Goal: Task Accomplishment & Management: Manage account settings

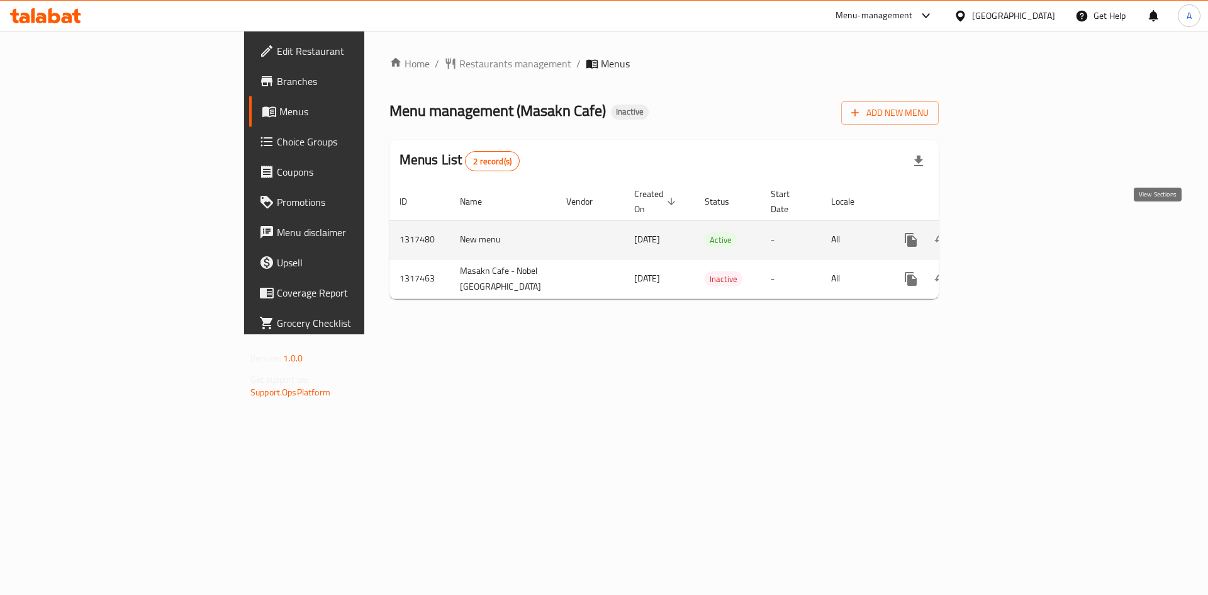
click at [1017, 233] on link "enhanced table" at bounding box center [1002, 240] width 30 height 30
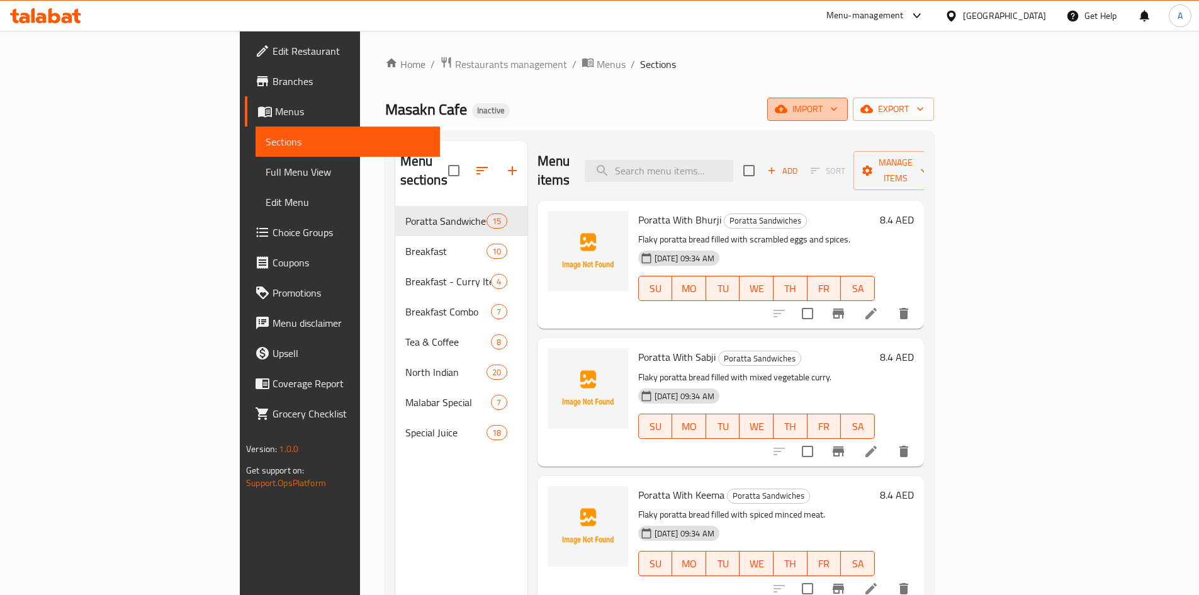
click at [787, 110] on icon "button" at bounding box center [781, 109] width 13 height 13
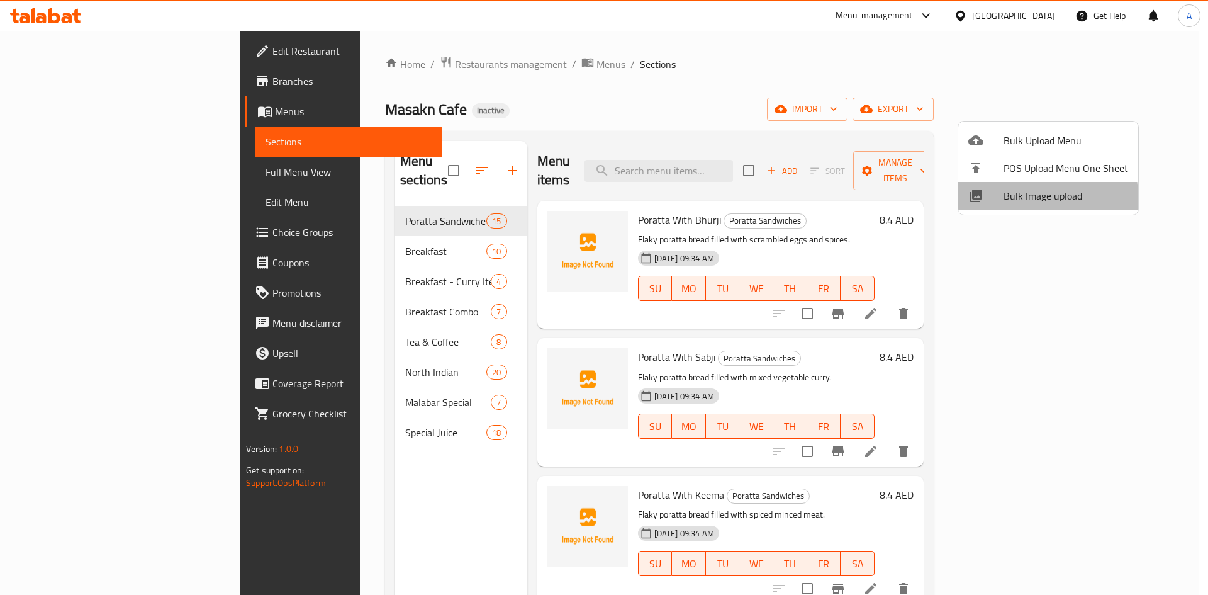
click at [997, 198] on div at bounding box center [985, 195] width 35 height 15
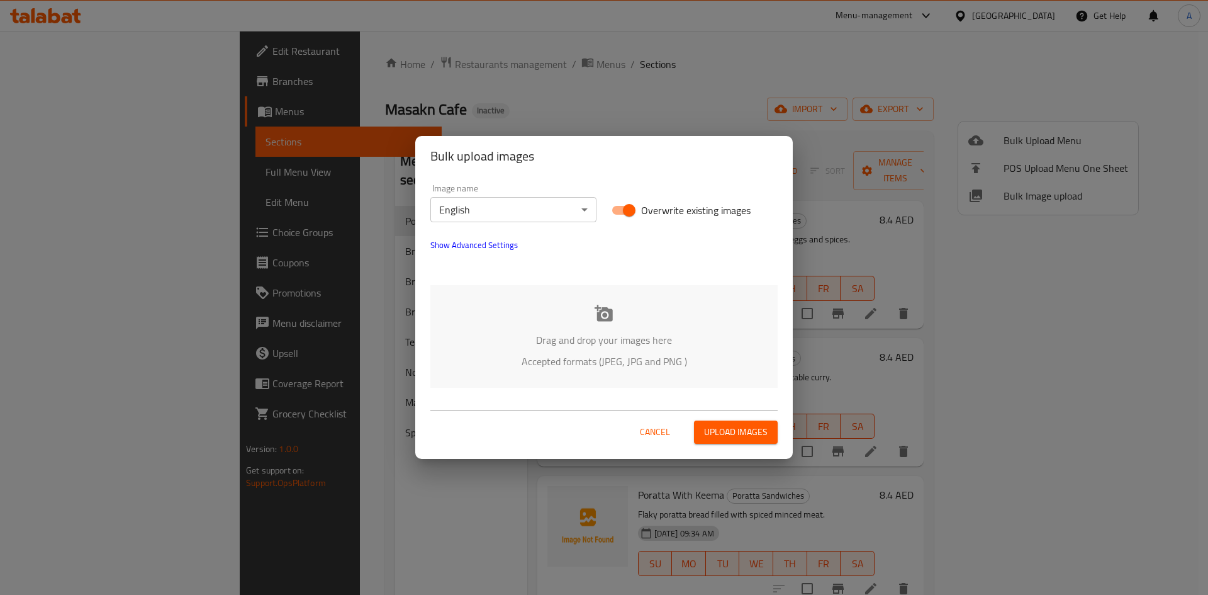
click at [604, 313] on icon at bounding box center [604, 313] width 19 height 19
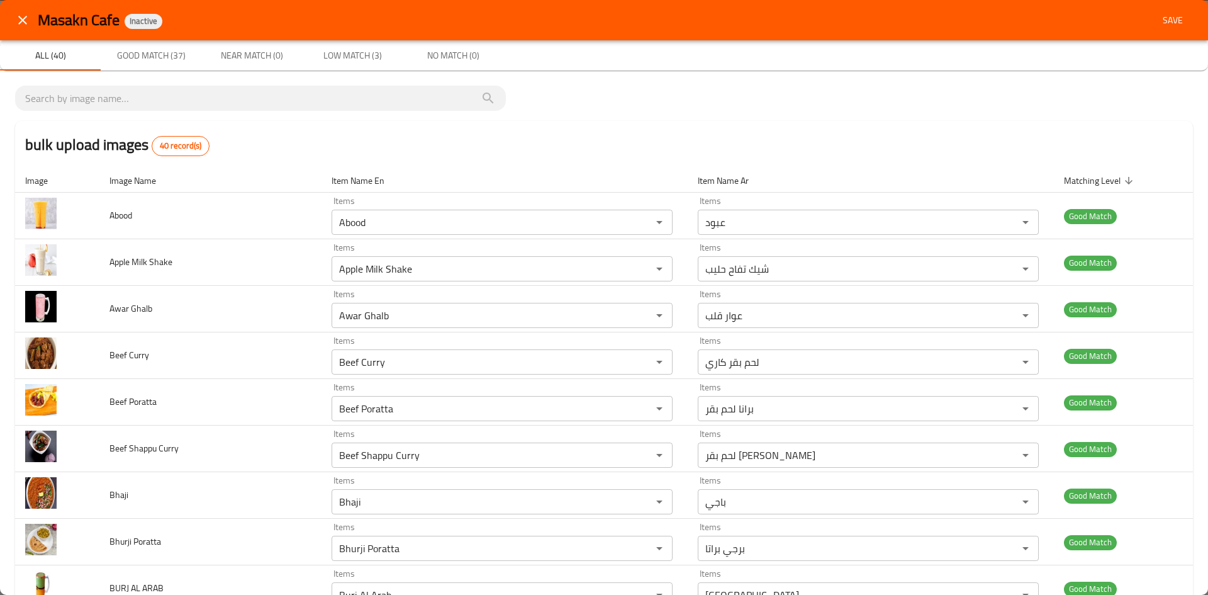
click at [349, 53] on span "Low Match (3)" at bounding box center [353, 56] width 86 height 16
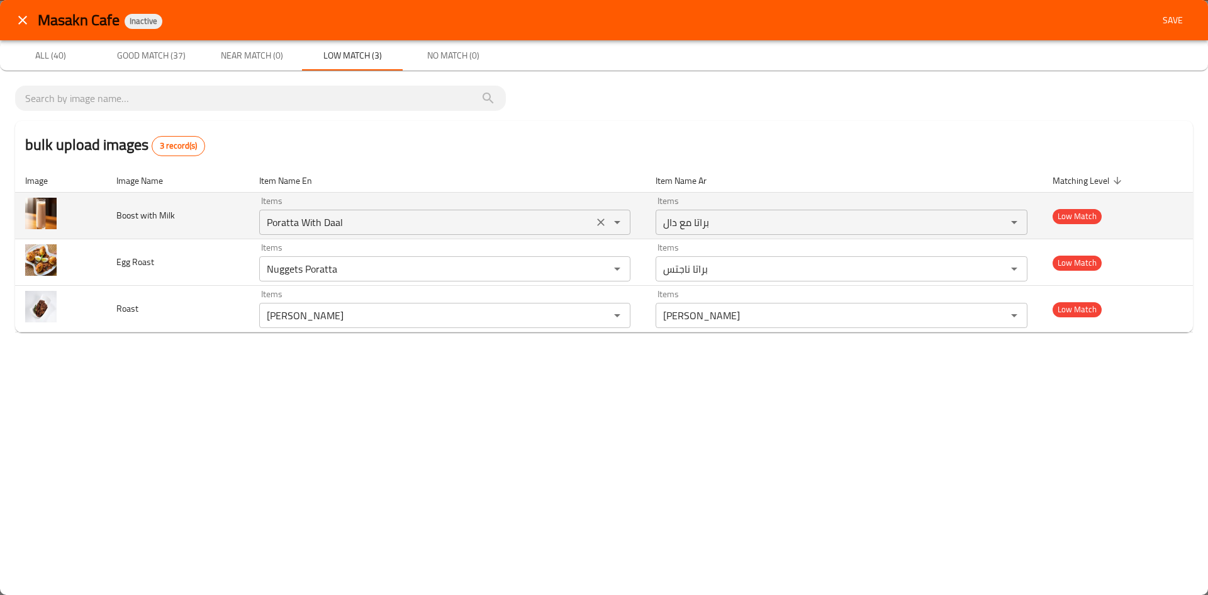
click at [598, 226] on icon "Clear" at bounding box center [601, 222] width 13 height 13
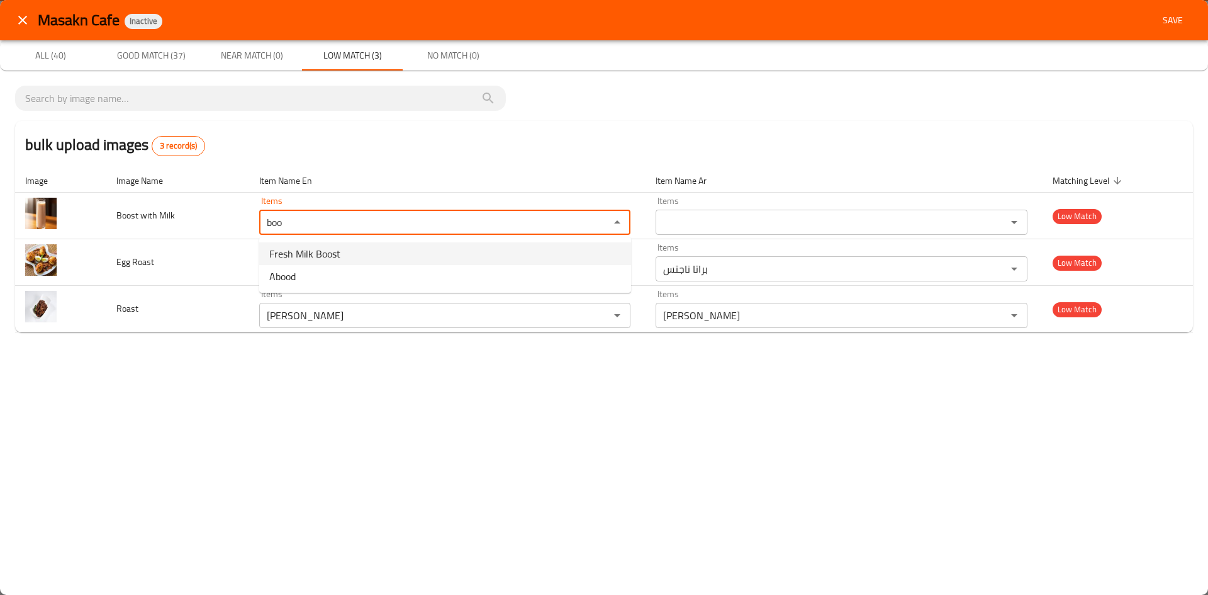
click at [332, 252] on span "Fresh Milk Boost" at bounding box center [304, 253] width 71 height 15
type Milk "Fresh Milk Boost"
type Milk-ar "حليب طازج بوست"
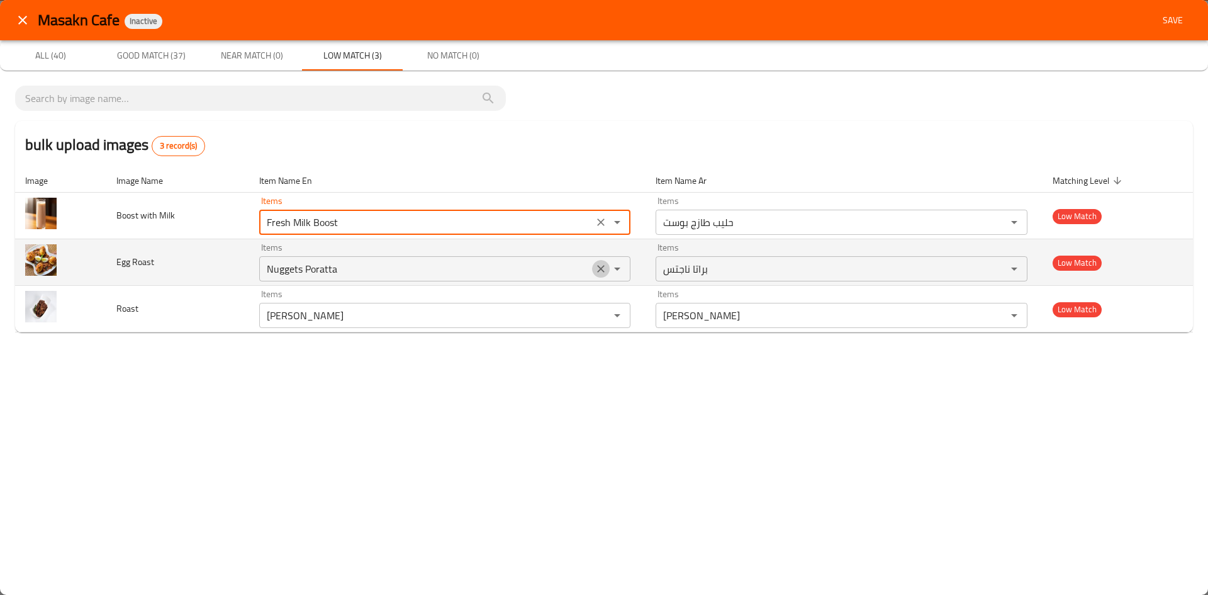
click at [605, 269] on icon "Clear" at bounding box center [601, 268] width 13 height 13
type Milk "Fresh Milk Boost"
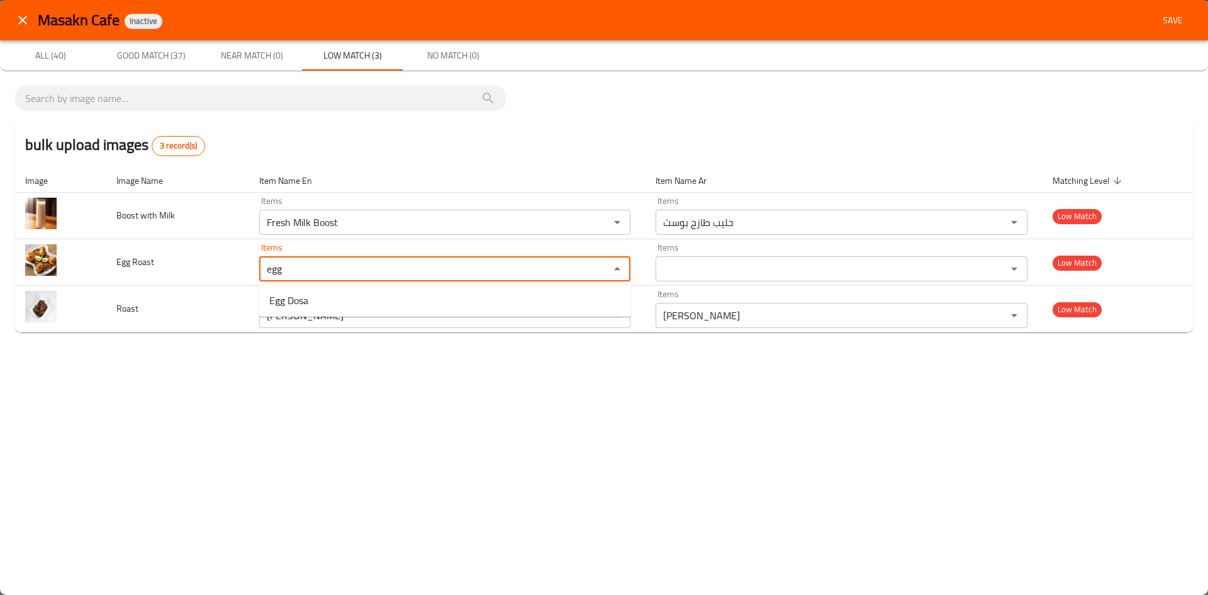
type Roast "egg"
click at [442, 154] on div "bulk upload images 3 record(s)" at bounding box center [604, 145] width 1178 height 48
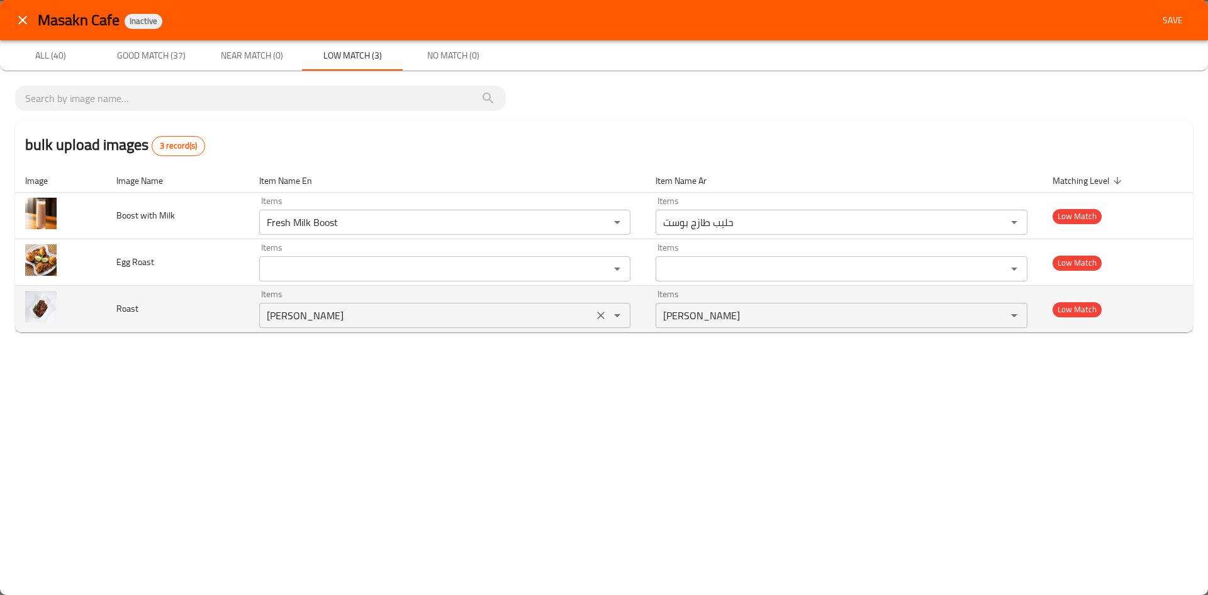
click at [602, 318] on icon "Clear" at bounding box center [601, 315] width 13 height 13
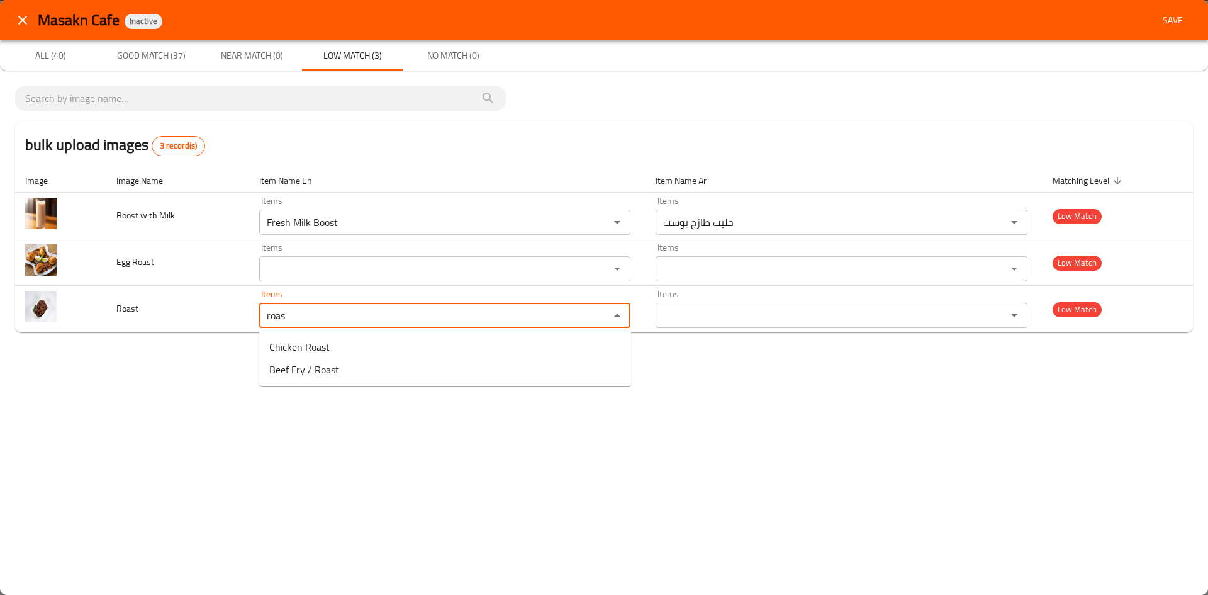
type Roast "roas"
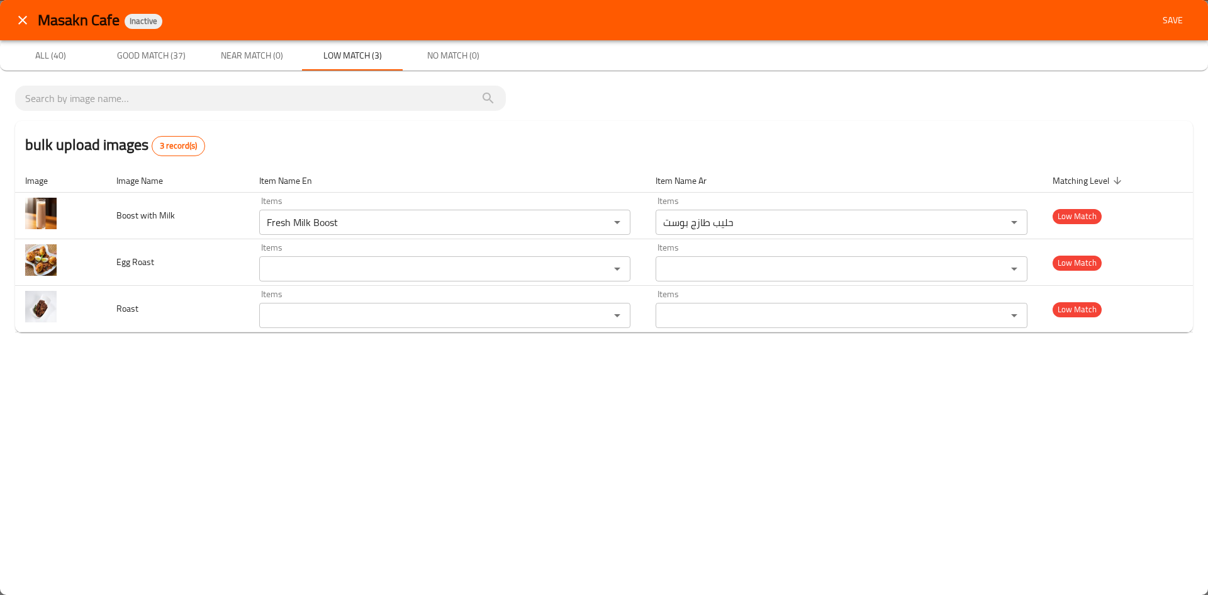
click at [157, 381] on div "Masakn Cafe Inactive Save All (40) Good Match (37) Near Match (0) Low Match (3)…" at bounding box center [604, 297] width 1208 height 595
click at [1026, 76] on div "bulk upload images 3 record(s) Image Image Name Item Name En Item Name Ar Match…" at bounding box center [604, 213] width 1208 height 287
click at [172, 50] on span "Good Match (37)" at bounding box center [151, 56] width 86 height 16
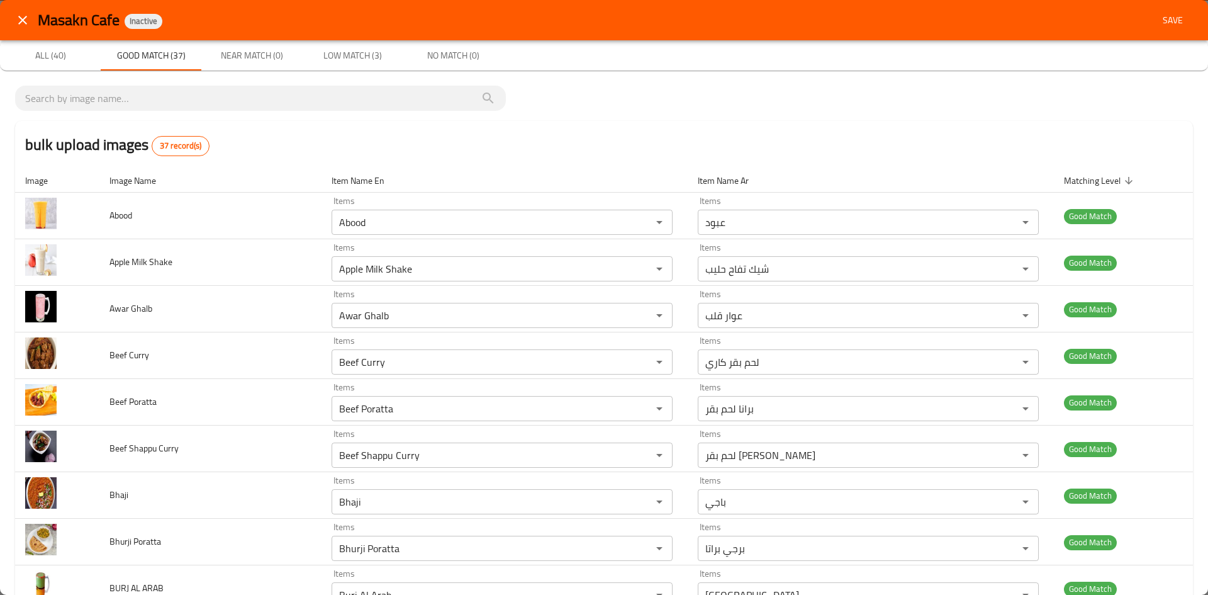
click at [1158, 20] on span "Save" at bounding box center [1173, 21] width 30 height 16
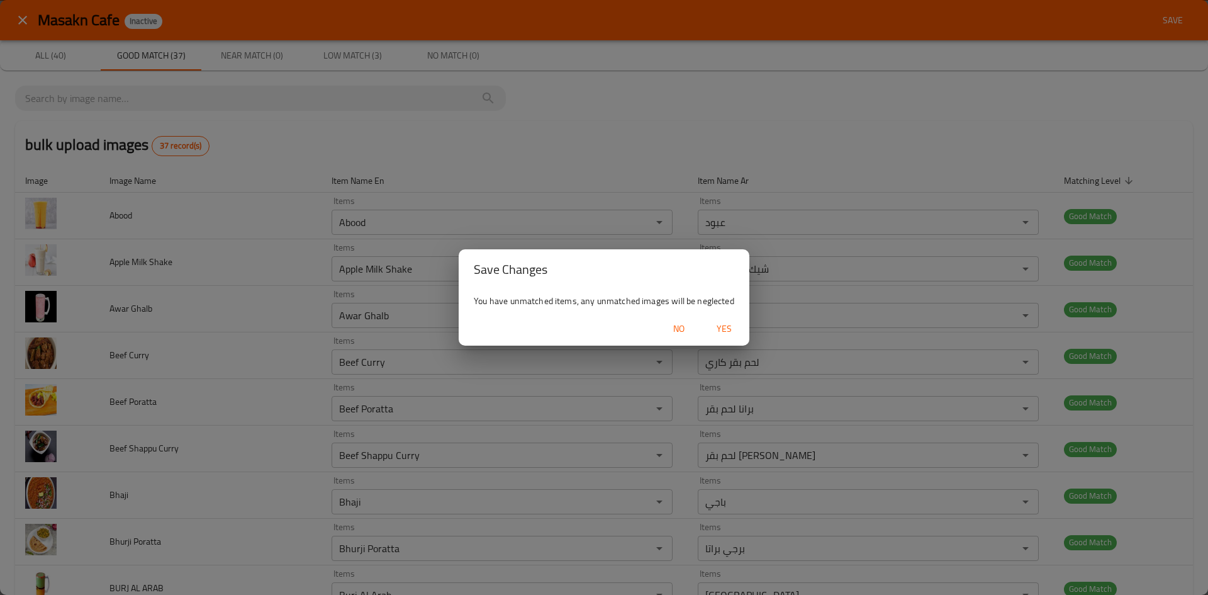
click at [722, 328] on span "Yes" at bounding box center [724, 329] width 30 height 16
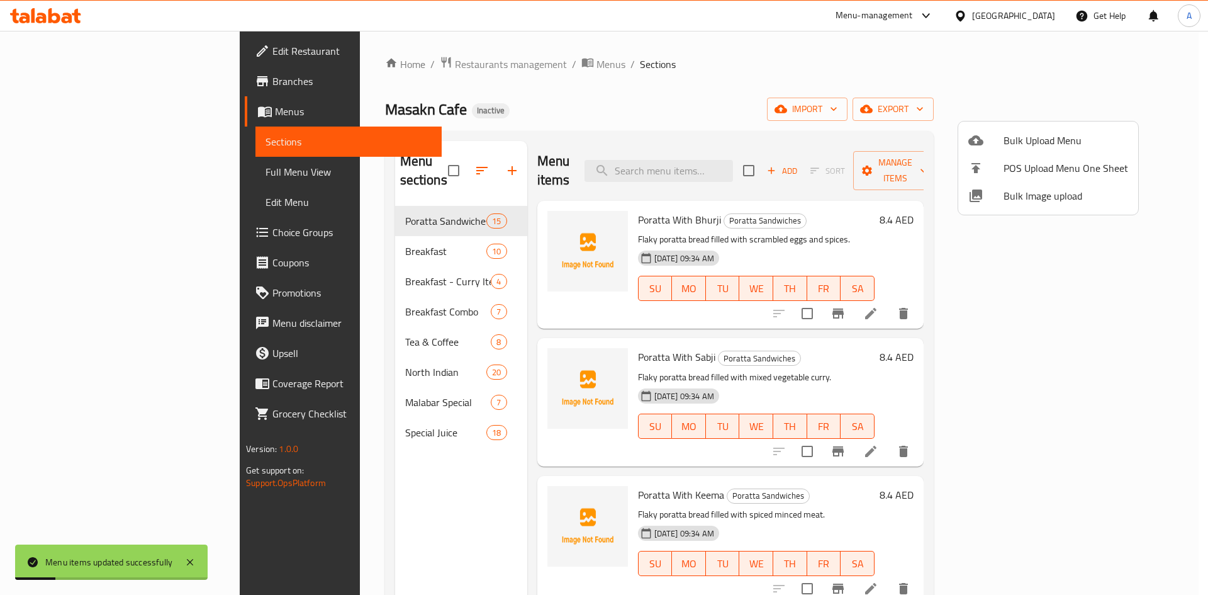
click at [1016, 203] on span "Bulk Image upload" at bounding box center [1066, 195] width 125 height 15
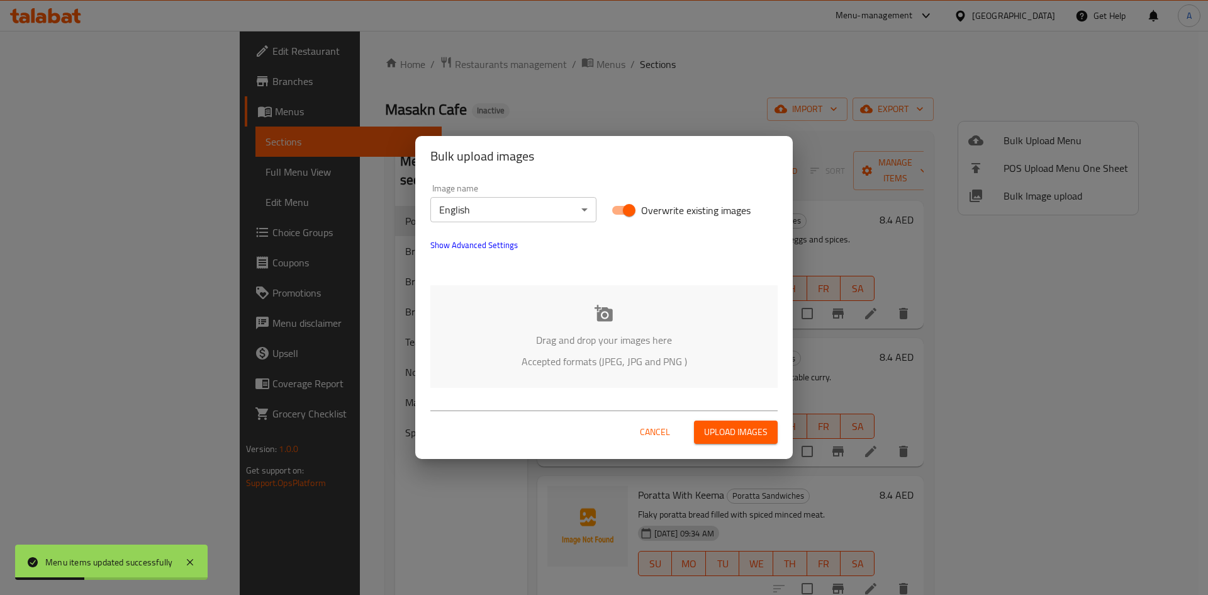
click at [604, 314] on icon at bounding box center [604, 313] width 18 height 16
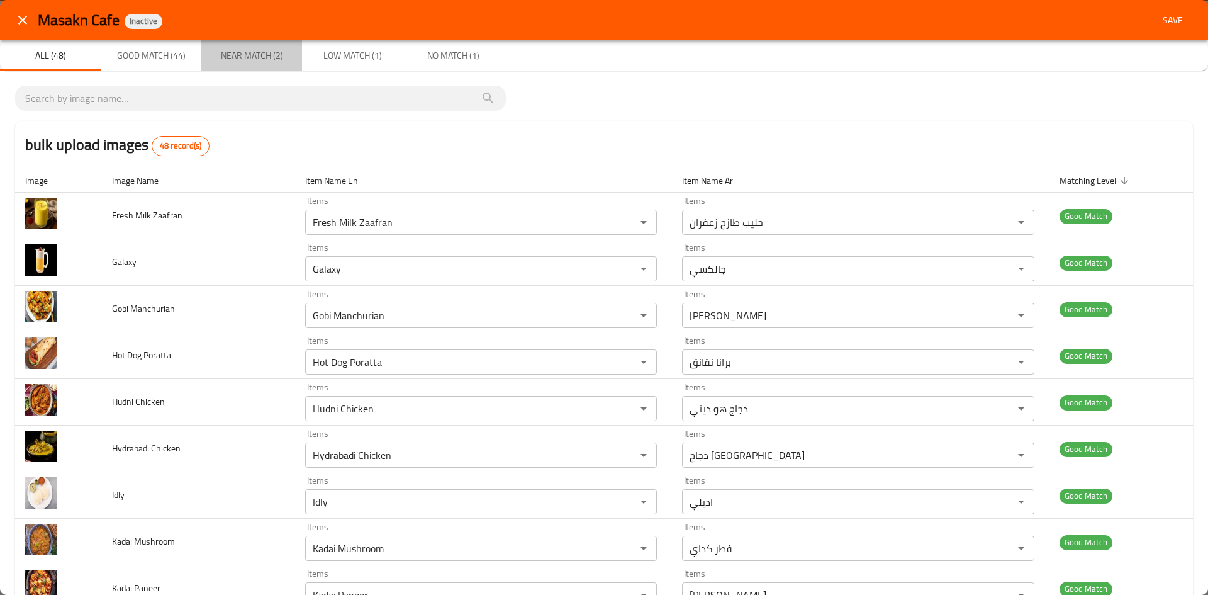
click at [242, 63] on span "Near Match (2)" at bounding box center [252, 56] width 86 height 16
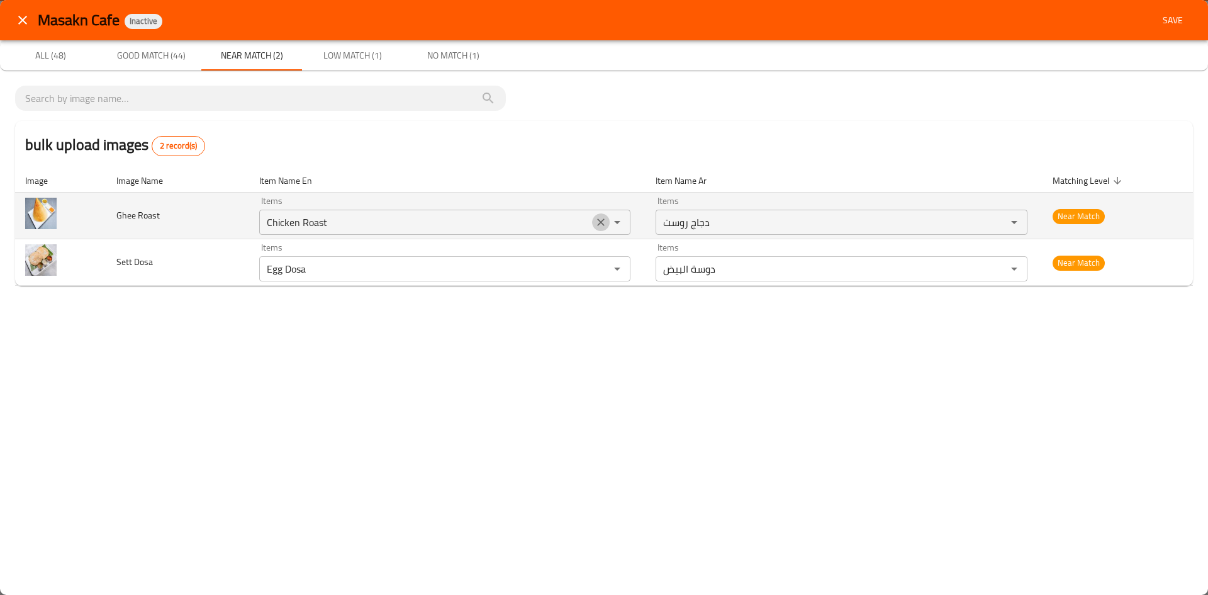
click at [598, 223] on icon "Clear" at bounding box center [601, 222] width 13 height 13
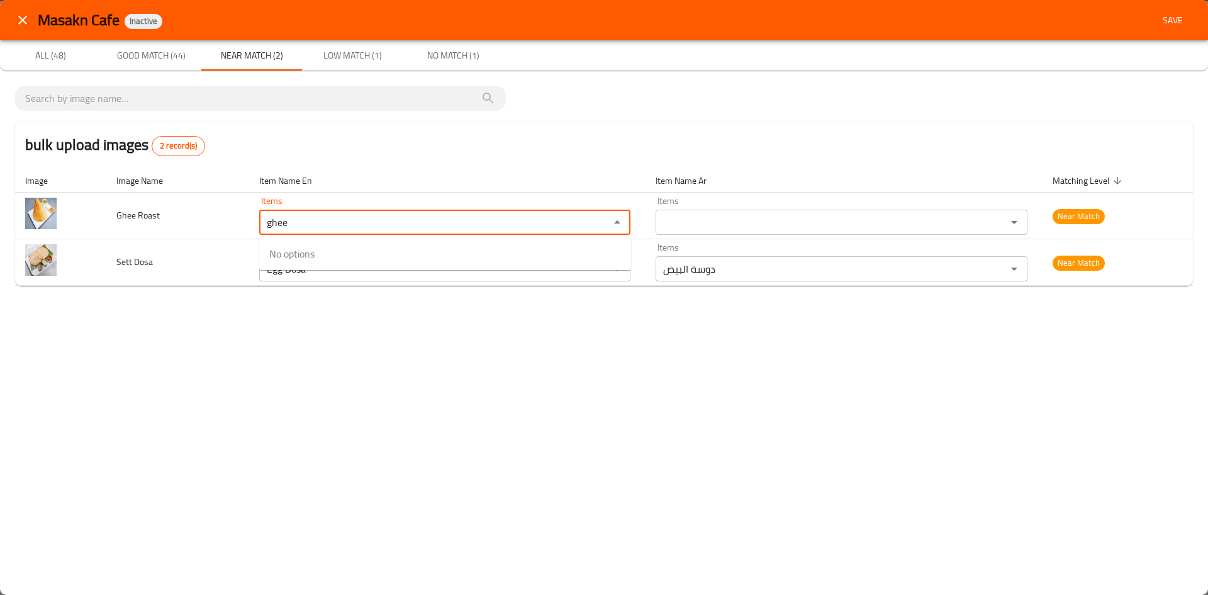
type Roast "ghee"
click at [427, 160] on div "bulk upload images 2 record(s)" at bounding box center [604, 145] width 1178 height 48
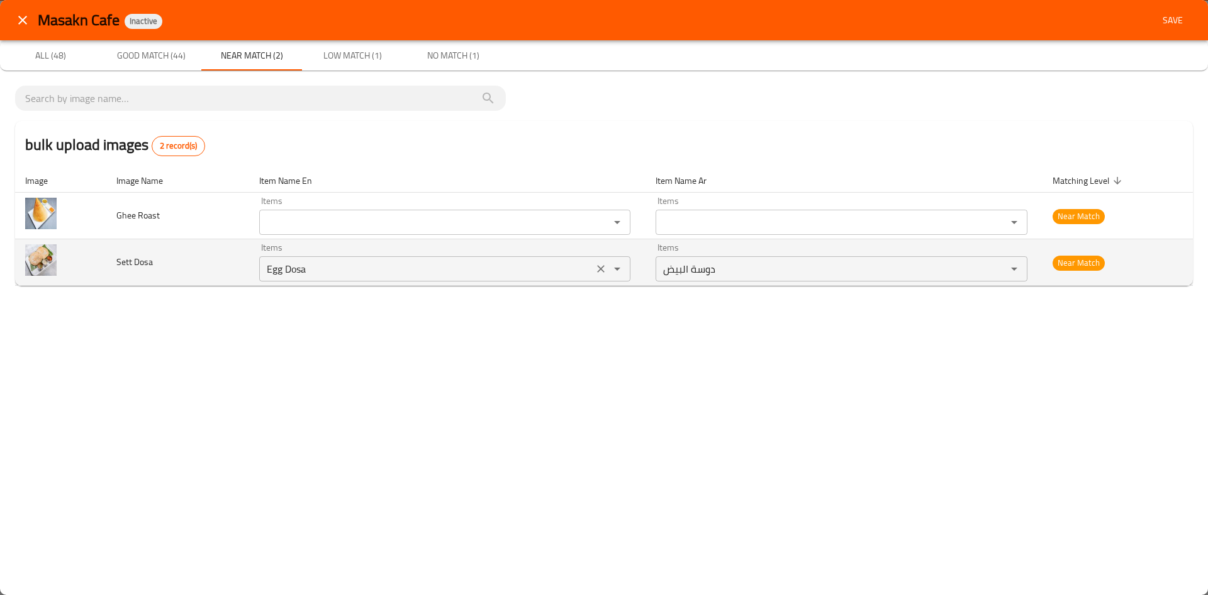
click at [604, 268] on icon "Clear" at bounding box center [601, 269] width 8 height 8
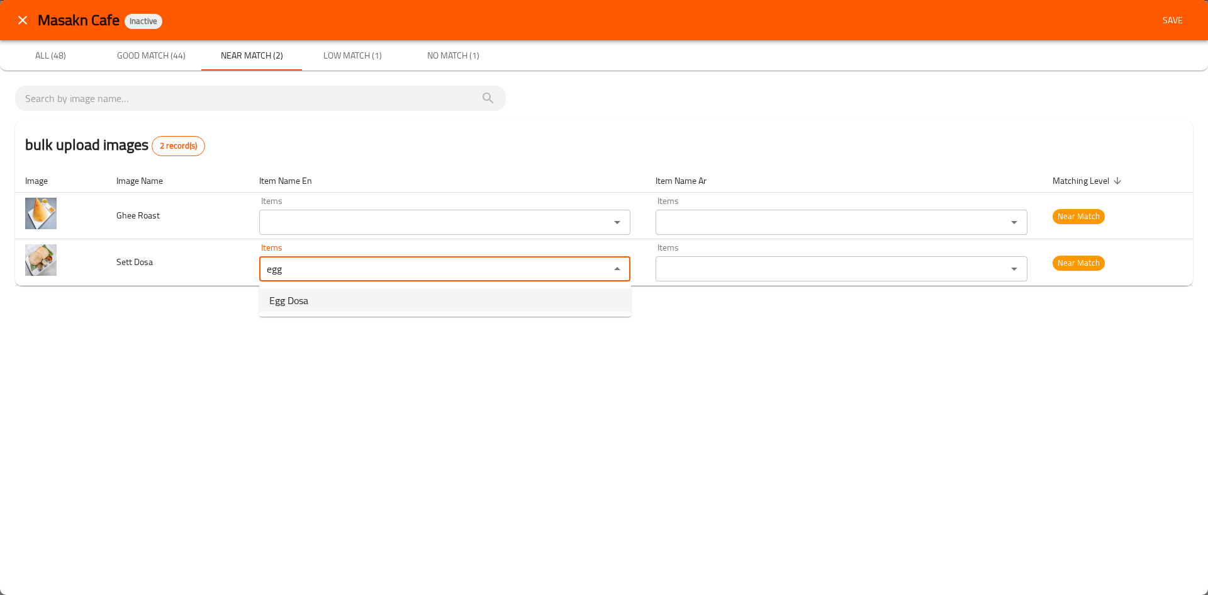
type Dosa "egg"
click at [154, 305] on div "bulk upload images 2 record(s) Image Image Name Item Name En Item Name Ar Match…" at bounding box center [604, 190] width 1208 height 240
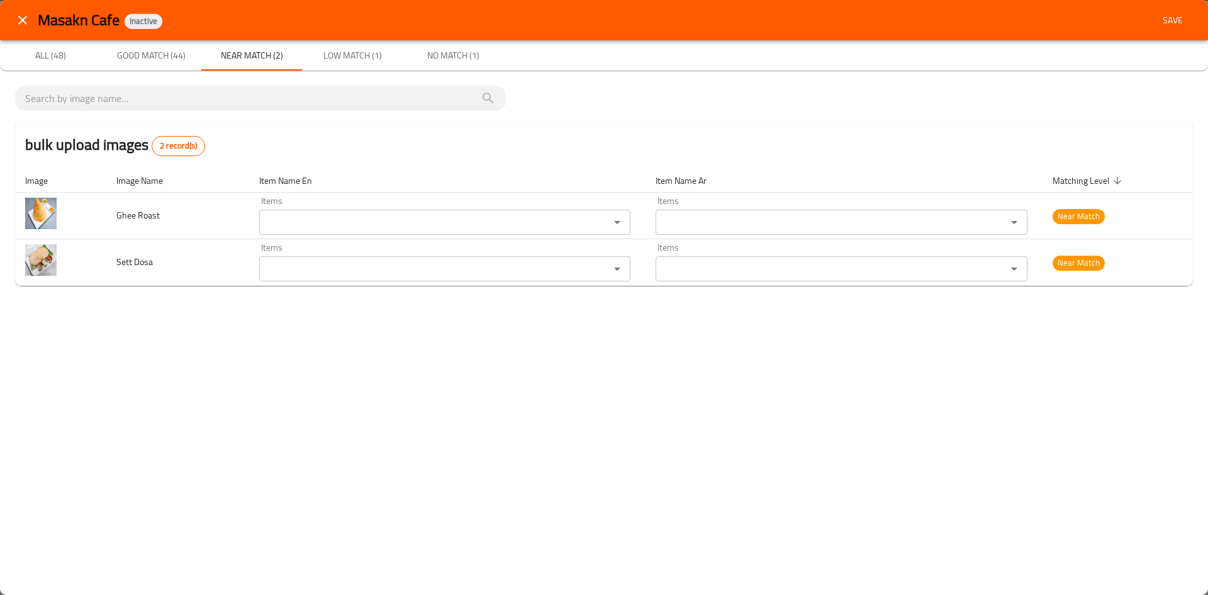
click at [351, 56] on span "Low Match (1)" at bounding box center [353, 56] width 86 height 16
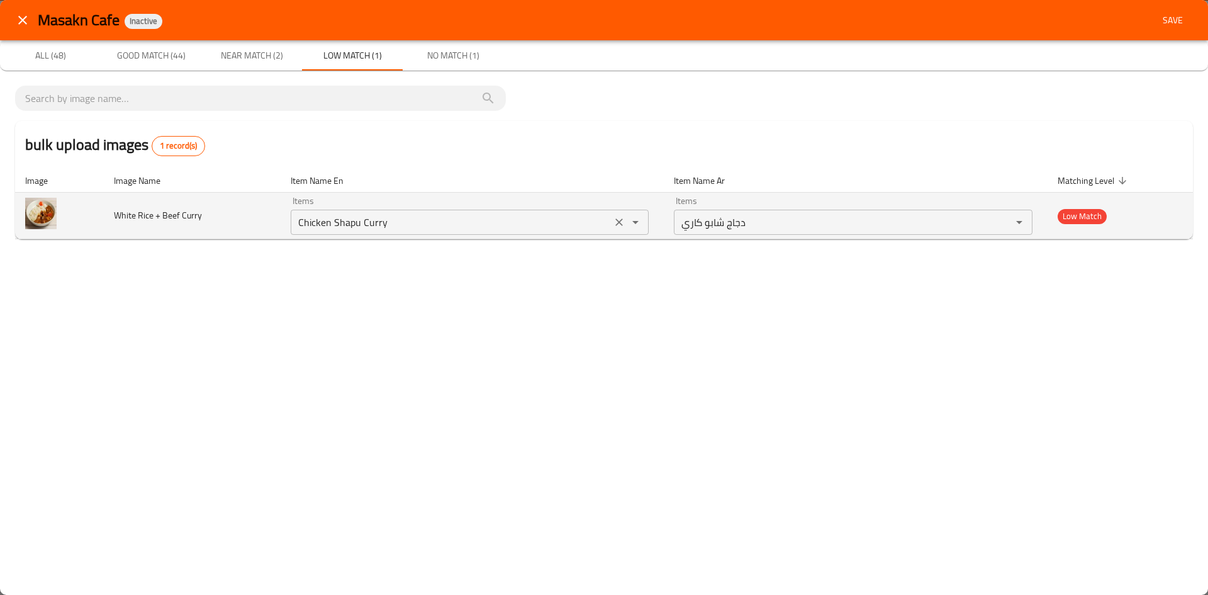
click at [619, 221] on icon "Clear" at bounding box center [619, 222] width 8 height 8
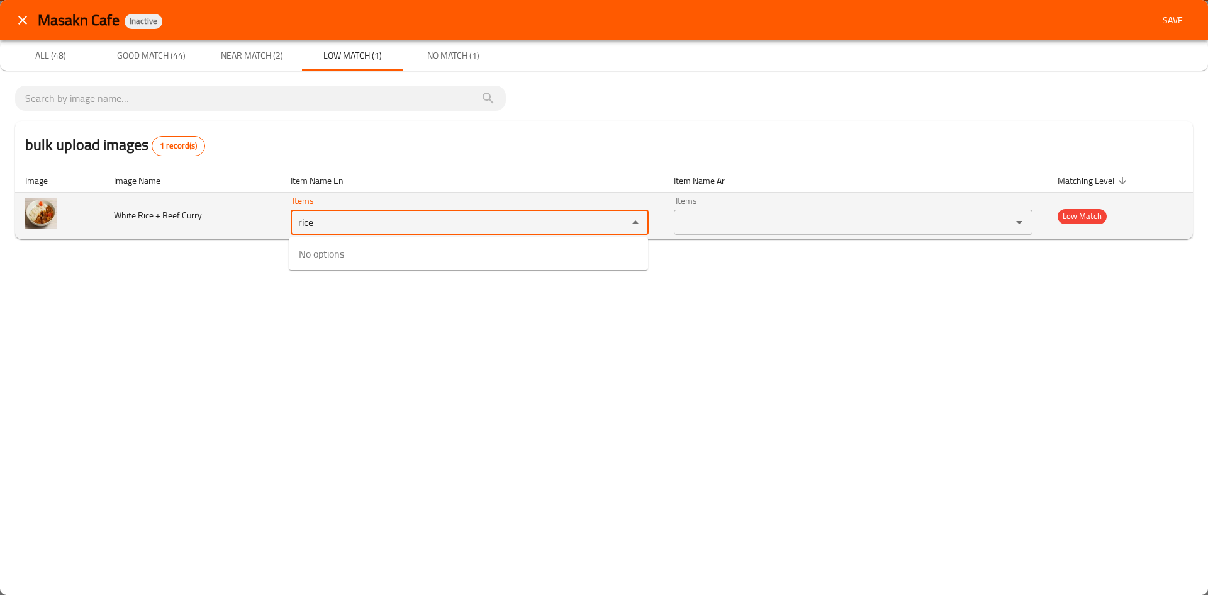
drag, startPoint x: 316, startPoint y: 222, endPoint x: 261, endPoint y: 223, distance: 55.4
click at [261, 223] on tr "White Rice + Beef Curry Items rice Items Items Items Low Match" at bounding box center [604, 216] width 1178 height 47
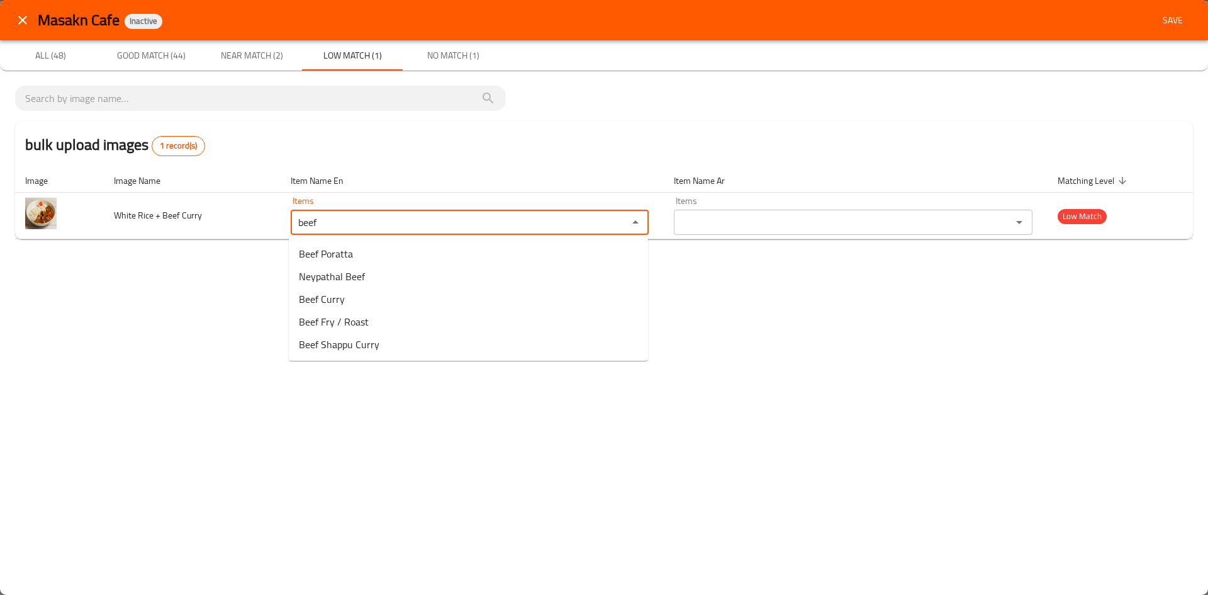
type Curry "beef"
click at [196, 278] on div "Masakn Cafe Inactive Save All (48) Good Match (44) Near Match (2) Low Match (1)…" at bounding box center [604, 297] width 1208 height 595
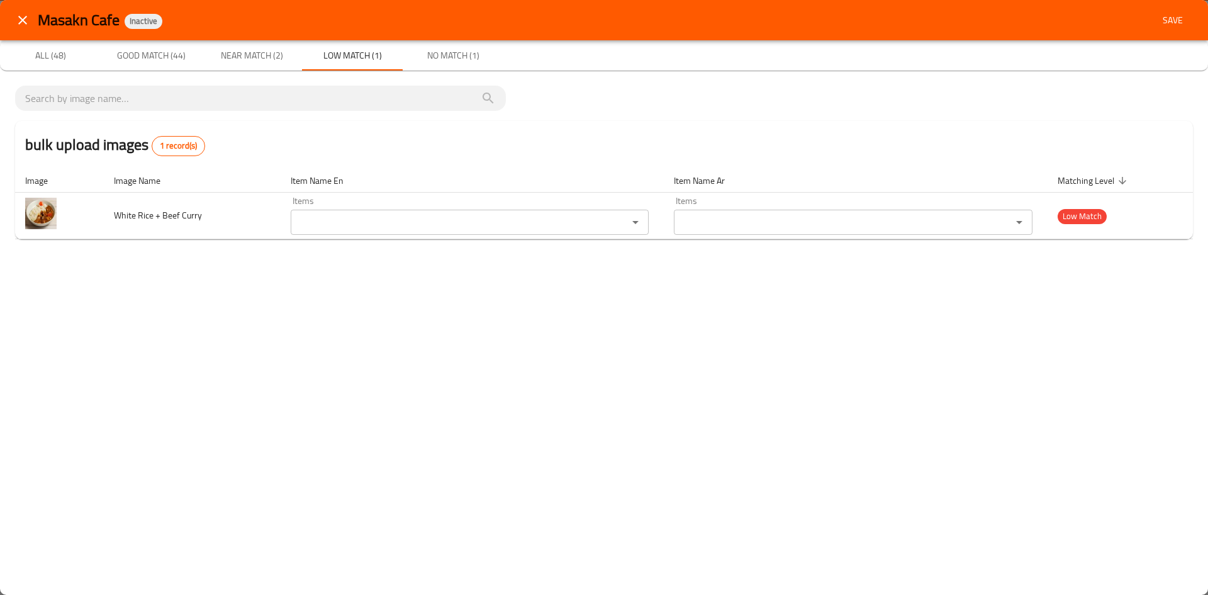
click at [1175, 23] on span "Save" at bounding box center [1173, 21] width 30 height 16
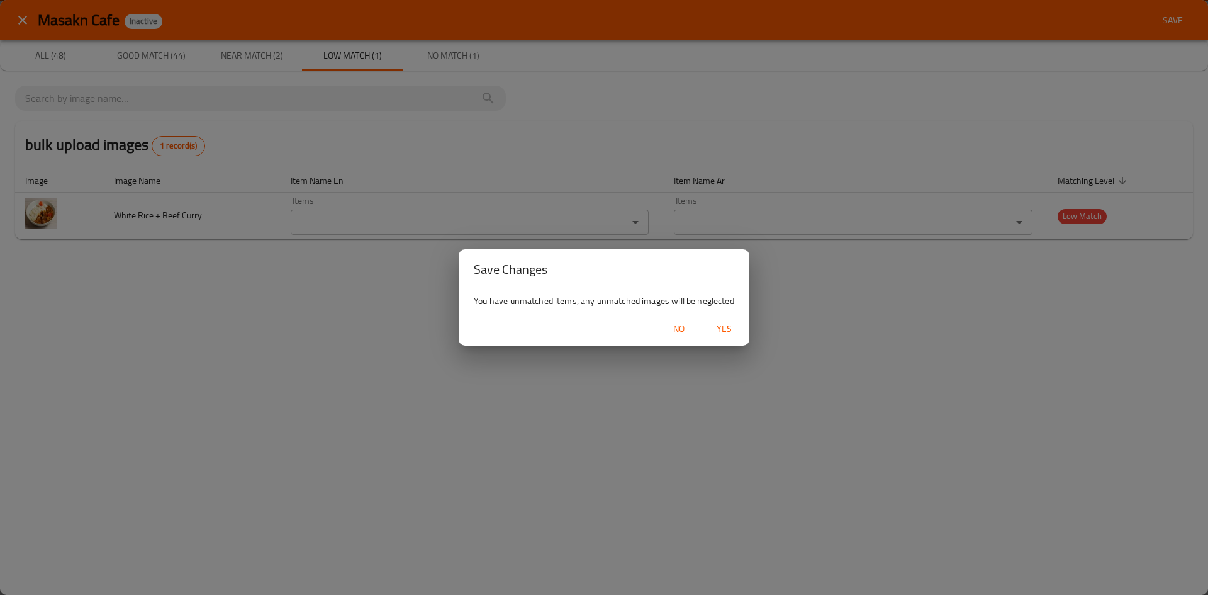
click at [728, 327] on span "Yes" at bounding box center [724, 329] width 30 height 16
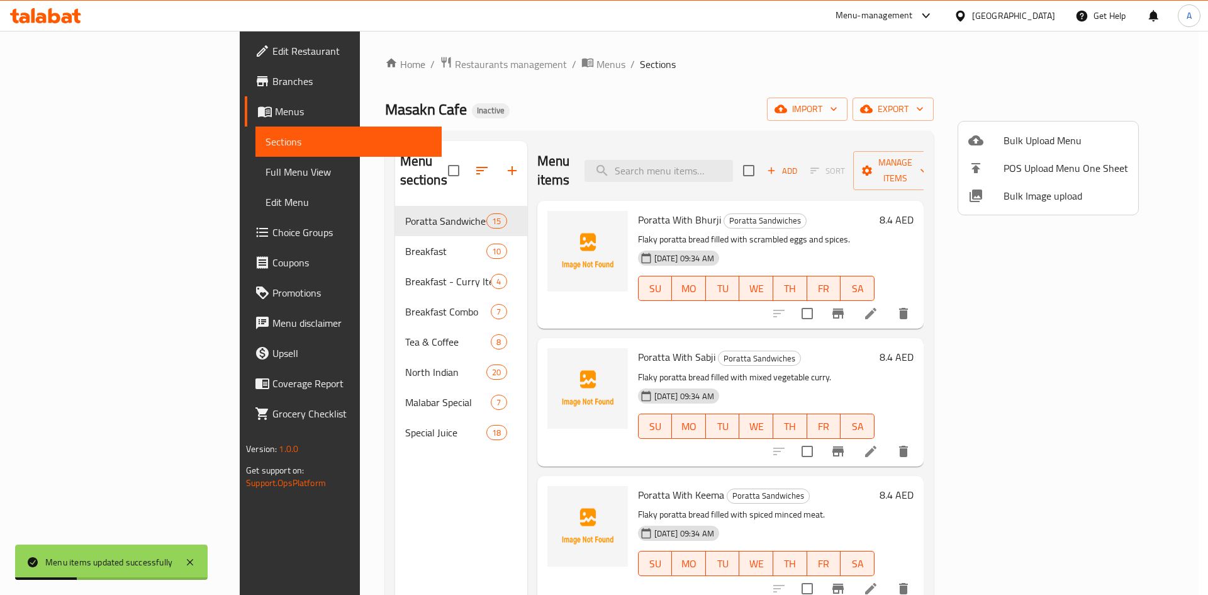
click at [434, 115] on div at bounding box center [604, 297] width 1208 height 595
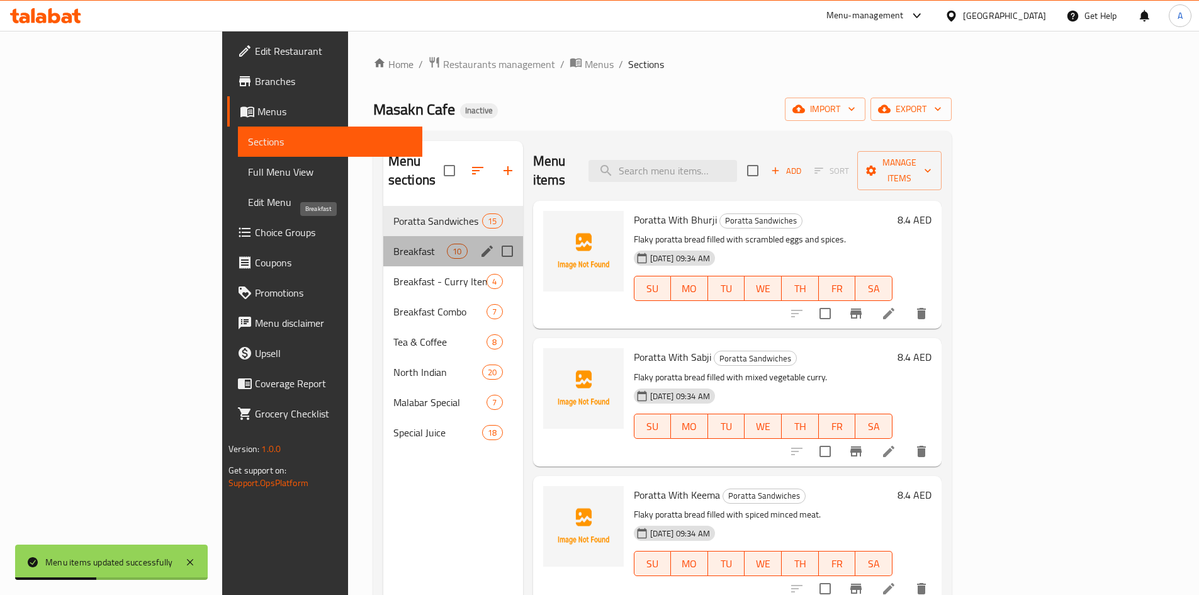
click at [393, 244] on span "Breakfast" at bounding box center [419, 251] width 53 height 15
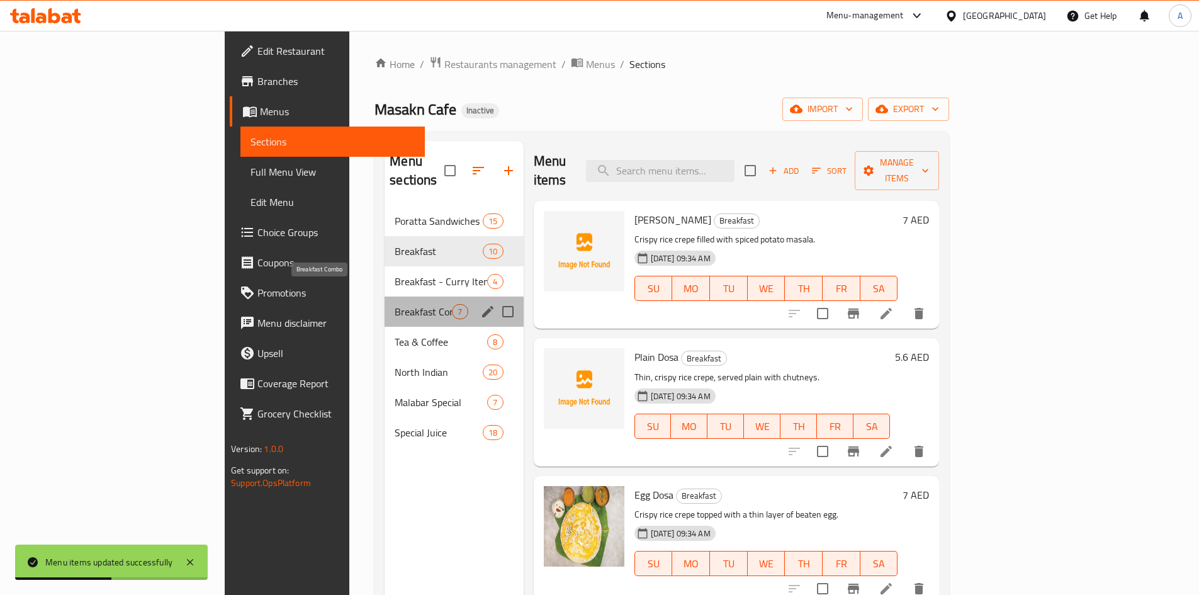
click at [395, 304] on span "Breakfast Combo" at bounding box center [423, 311] width 57 height 15
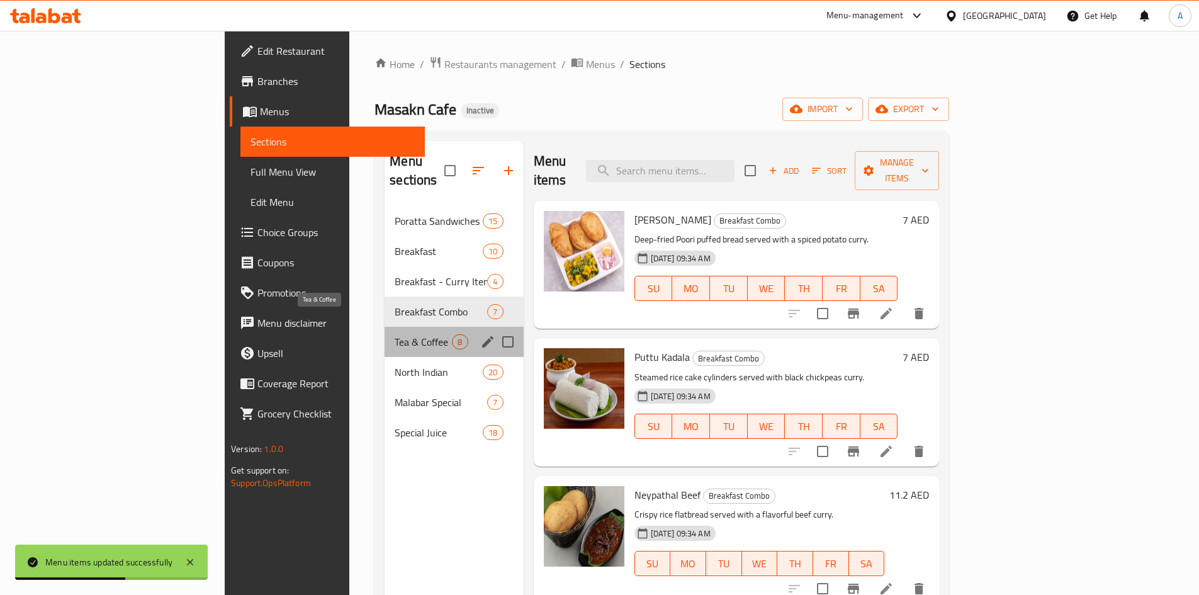
click at [395, 334] on span "Tea & Coffee" at bounding box center [423, 341] width 57 height 15
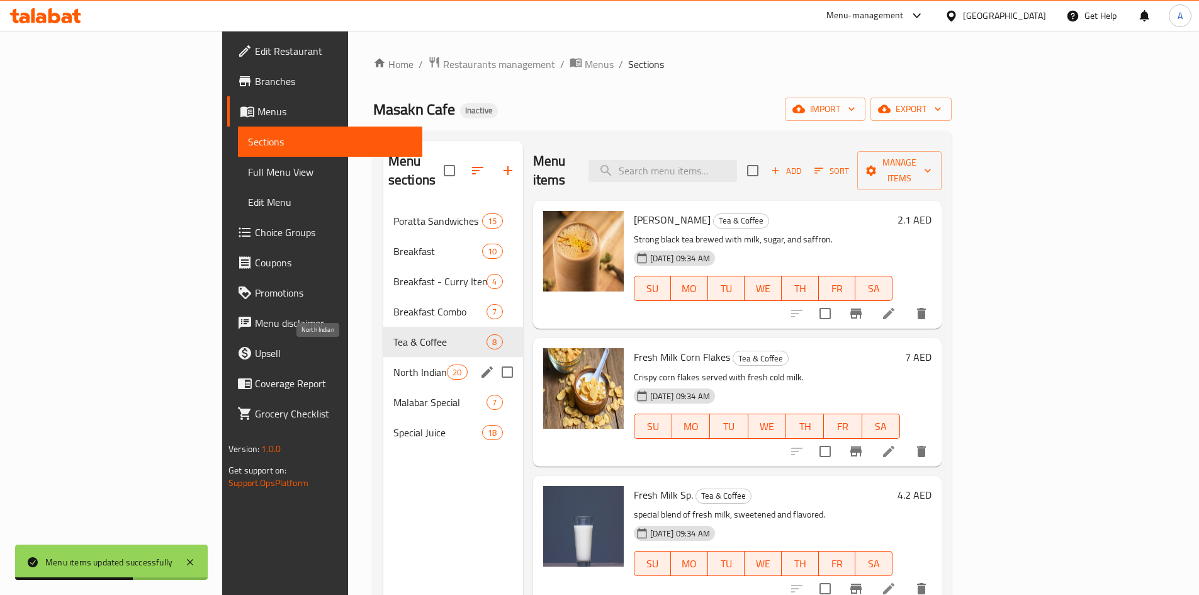
click at [393, 364] on span "North Indian" at bounding box center [419, 371] width 53 height 15
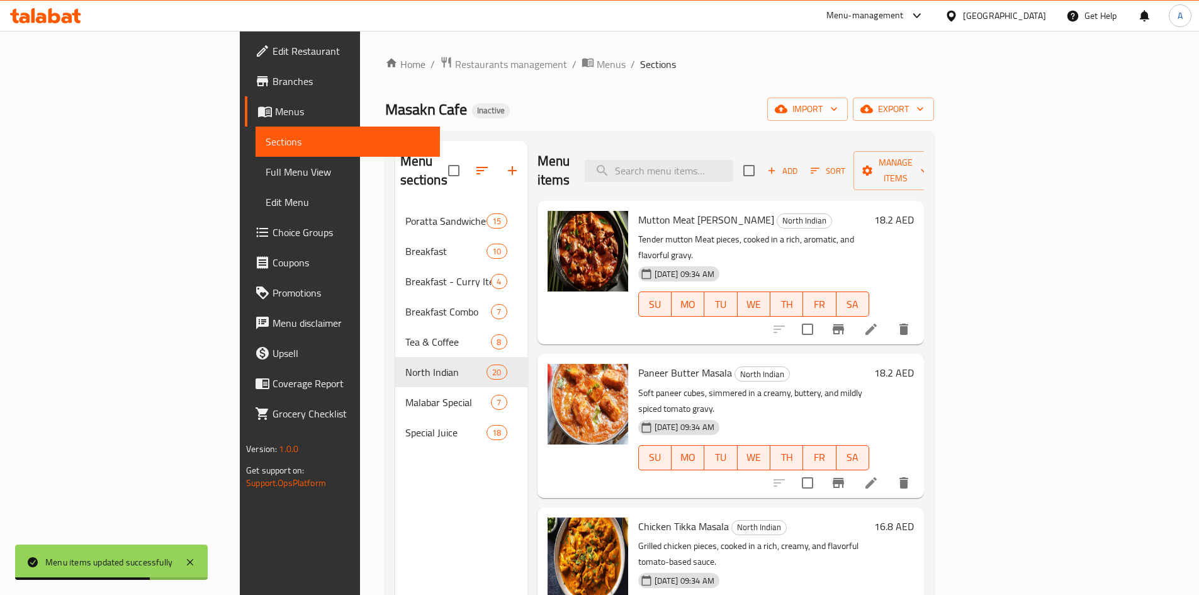
click at [266, 179] on span "Full Menu View" at bounding box center [348, 171] width 164 height 15
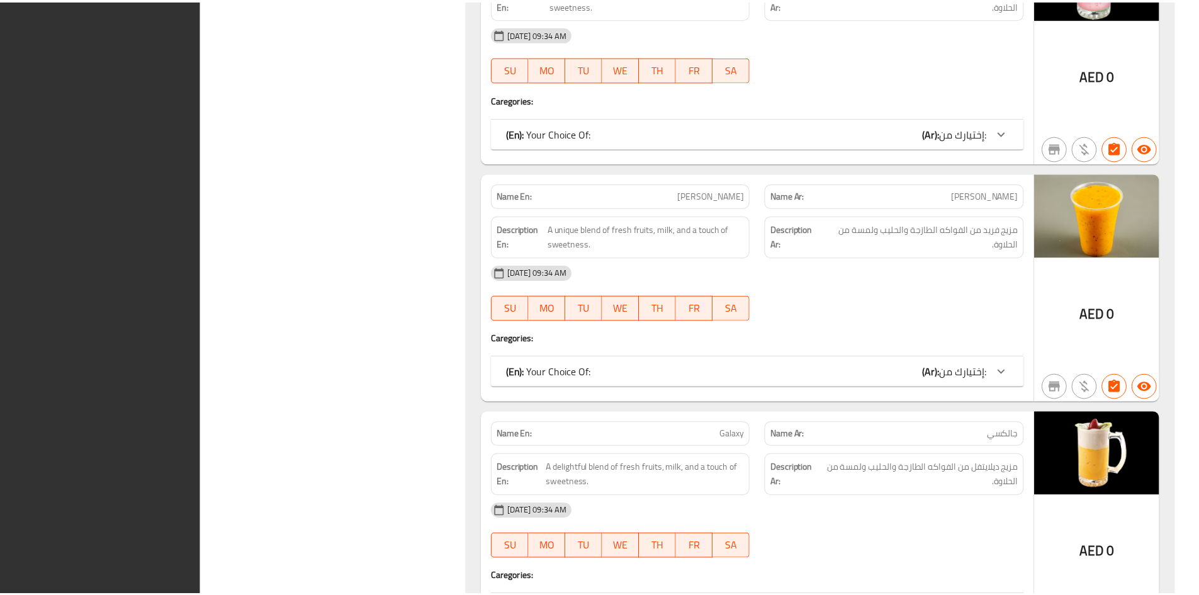
scroll to position [16222, 0]
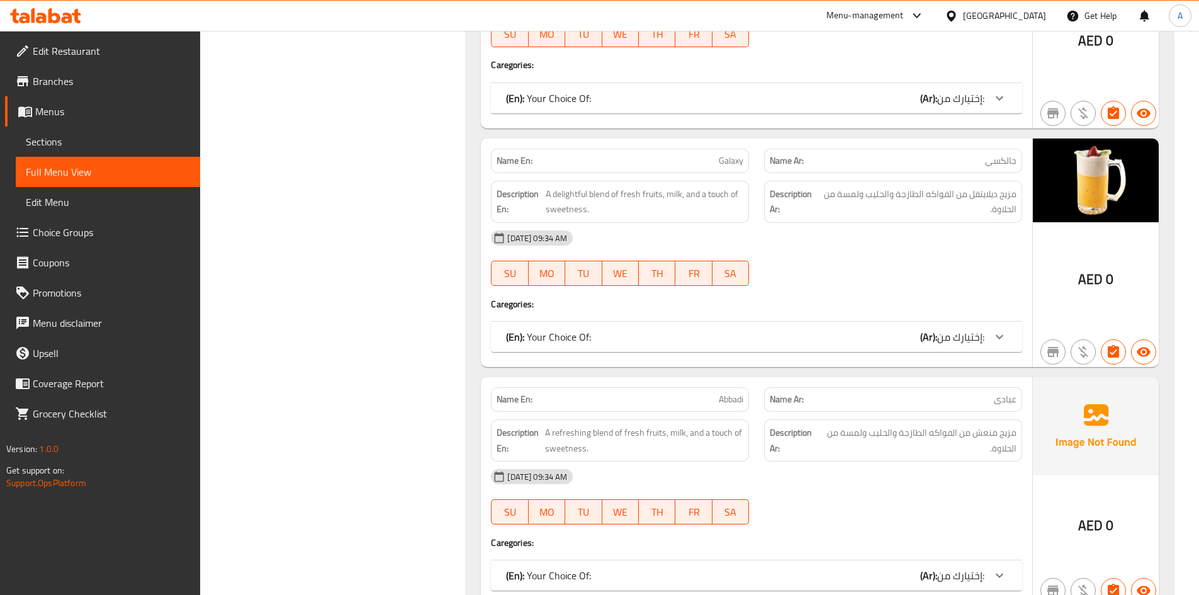
click at [966, 18] on div "[GEOGRAPHIC_DATA]" at bounding box center [1004, 16] width 83 height 14
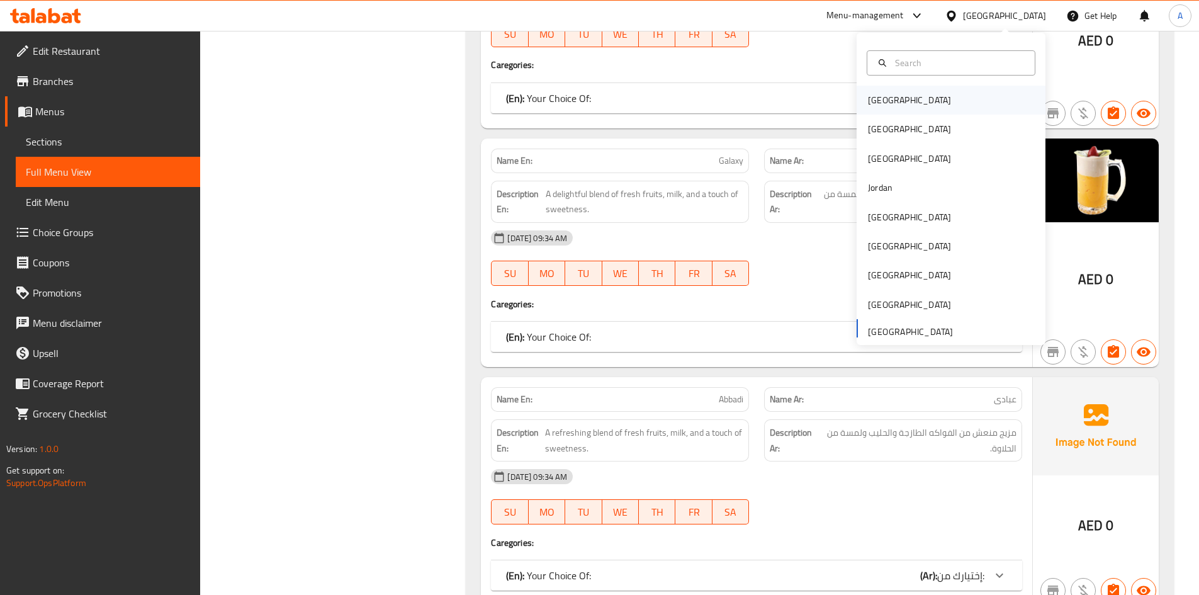
click at [881, 110] on div "[GEOGRAPHIC_DATA]" at bounding box center [909, 100] width 103 height 29
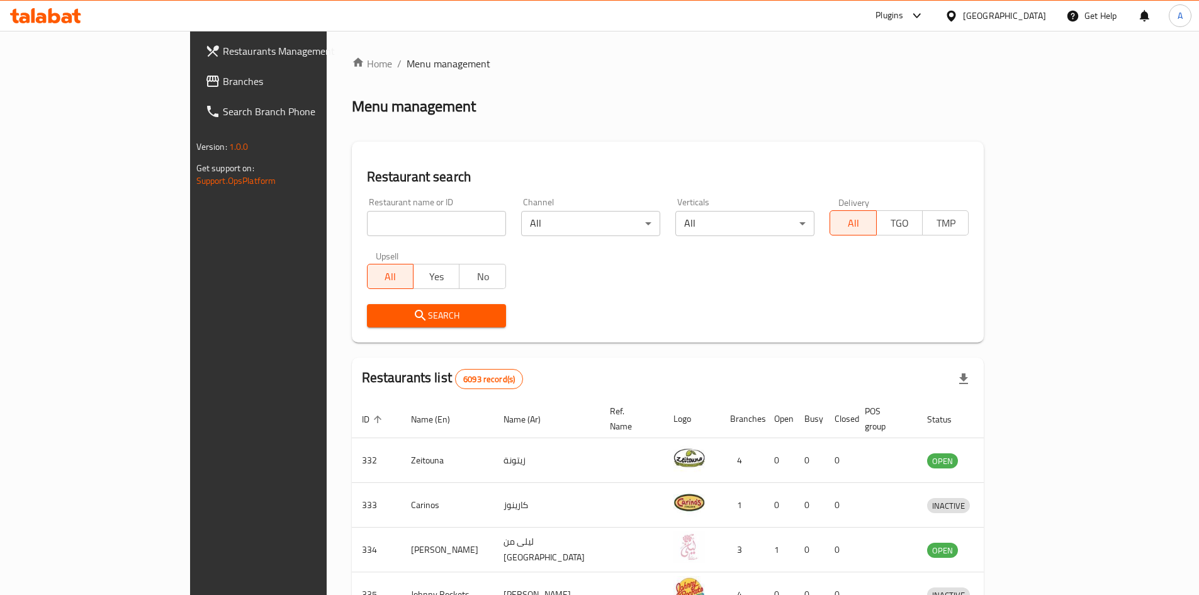
click at [223, 86] on span "Branches" at bounding box center [301, 81] width 157 height 15
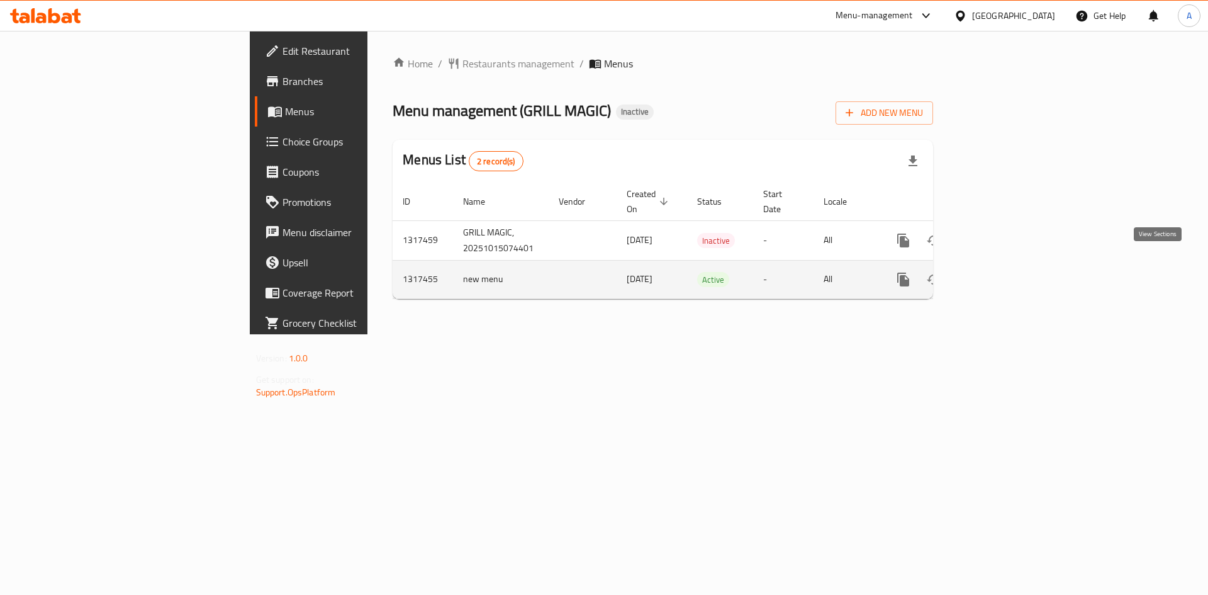
click at [1002, 272] on icon "enhanced table" at bounding box center [994, 279] width 15 height 15
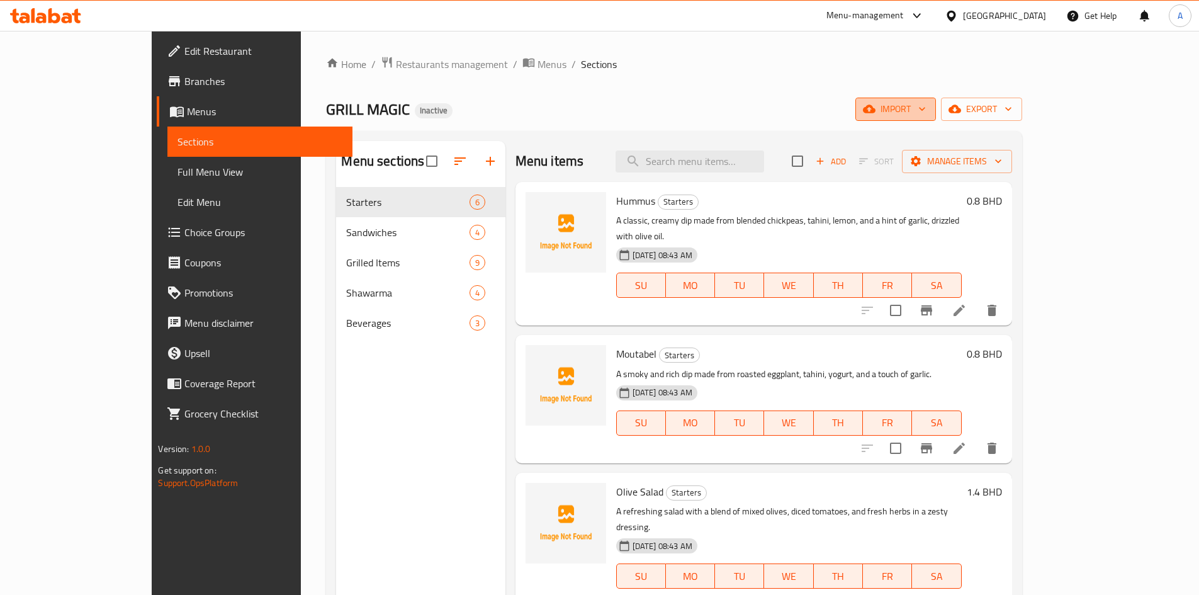
click at [875, 111] on icon "button" at bounding box center [869, 109] width 13 height 13
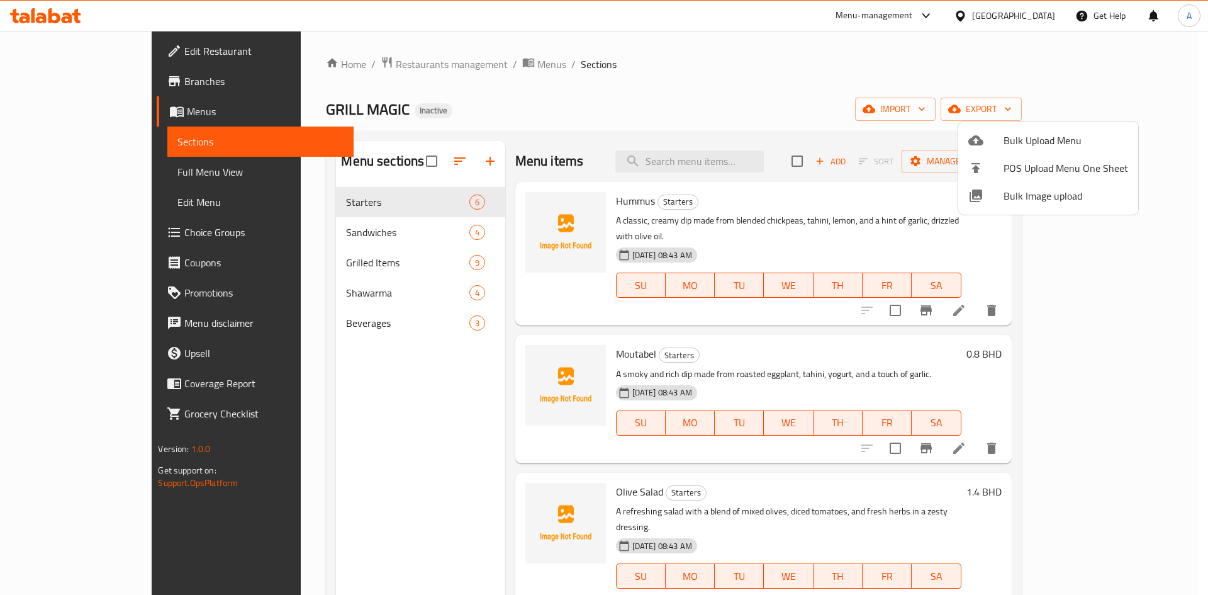
click at [985, 199] on div at bounding box center [985, 195] width 35 height 15
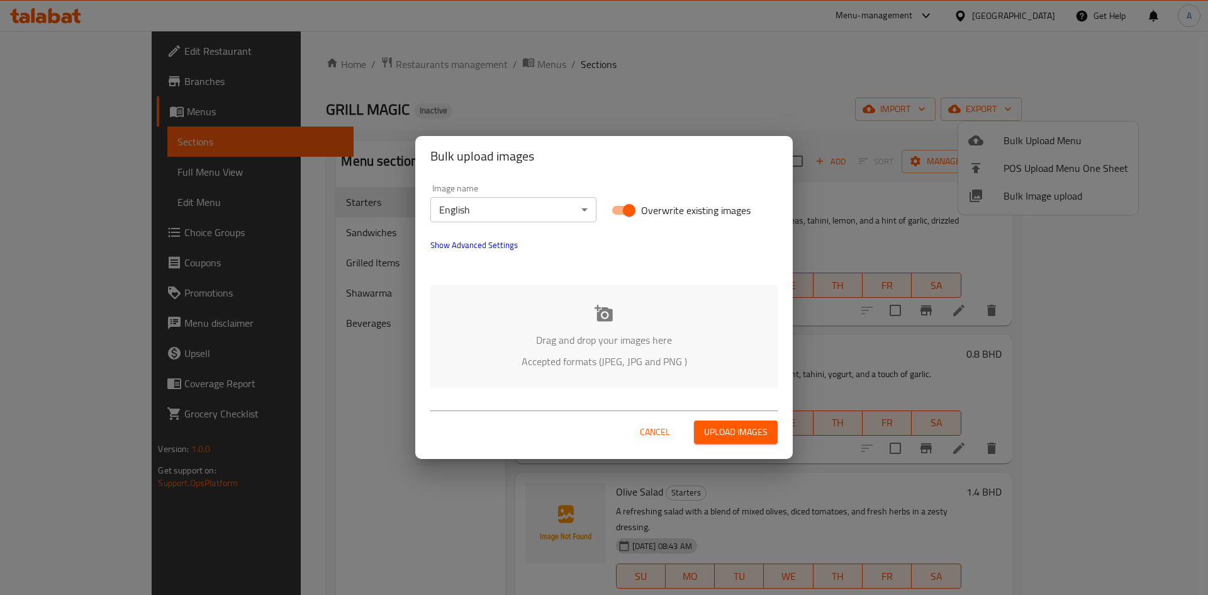
click at [610, 322] on icon at bounding box center [604, 313] width 19 height 19
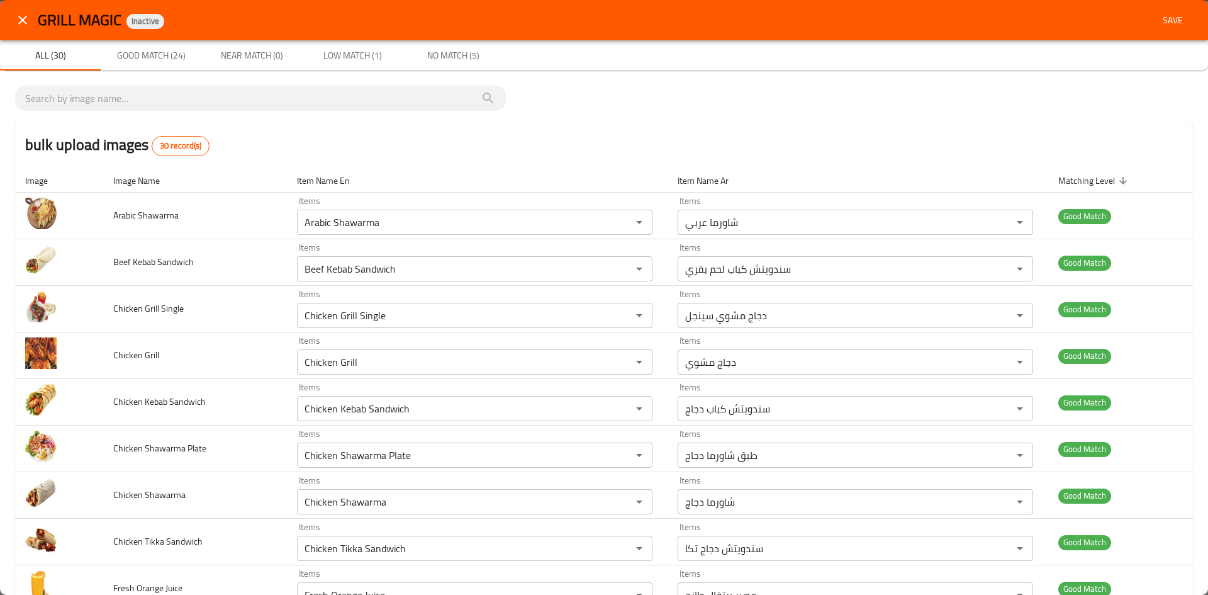
click at [500, 170] on th "Item Name En" at bounding box center [477, 181] width 381 height 24
click at [368, 63] on span "Low Match (1)" at bounding box center [353, 56] width 86 height 16
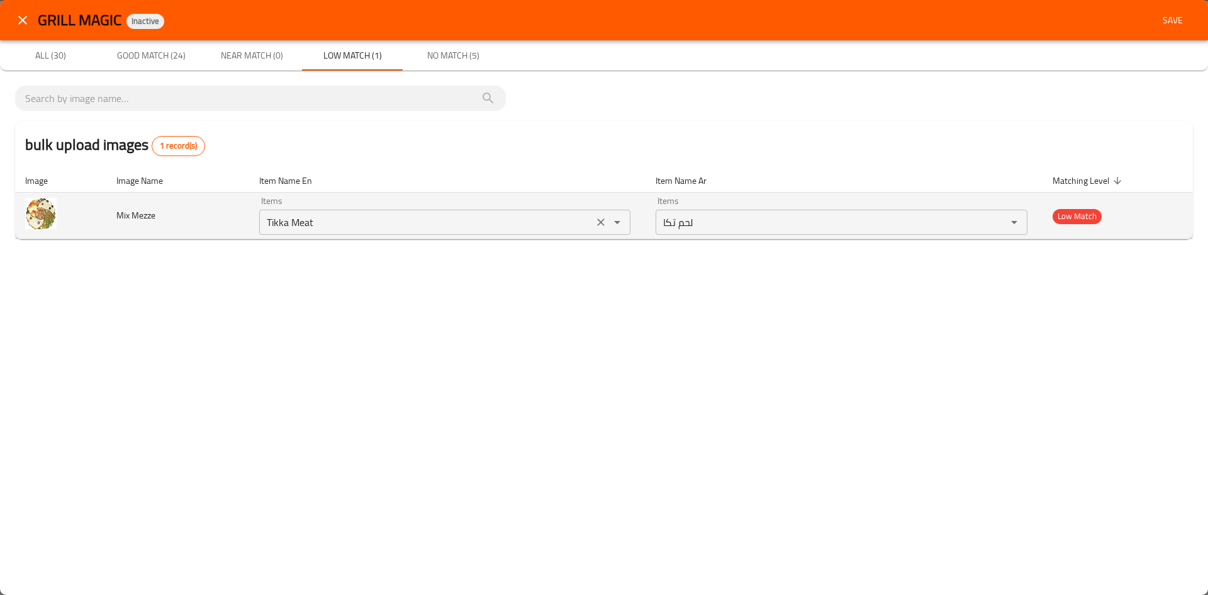
click at [603, 225] on icon "Clear" at bounding box center [601, 222] width 13 height 13
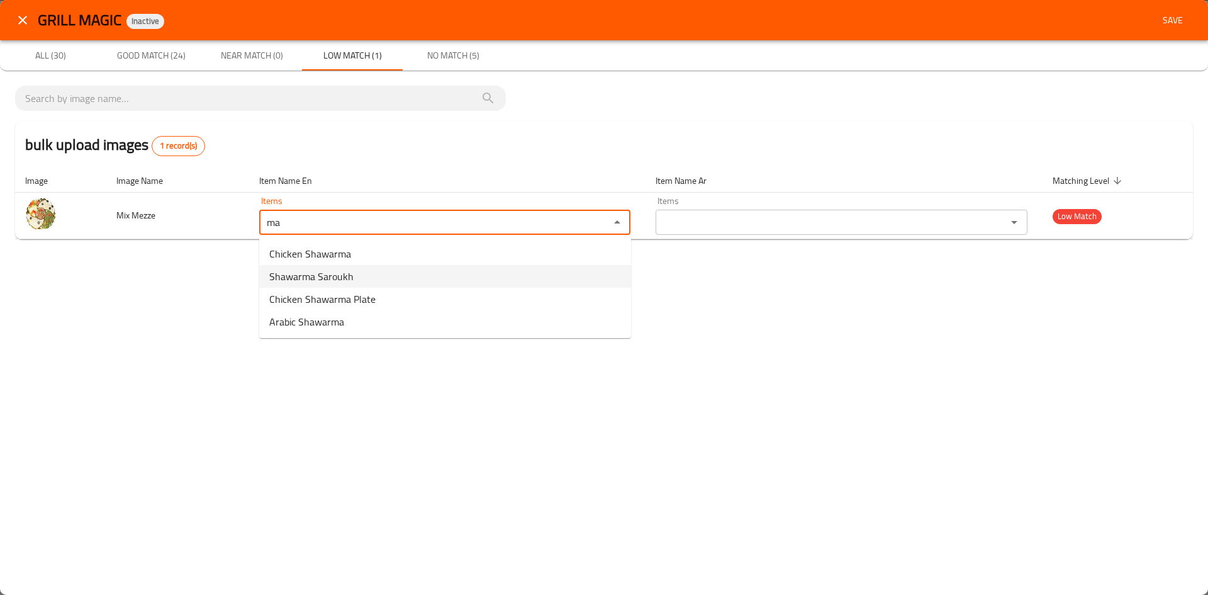
type Mezze "m"
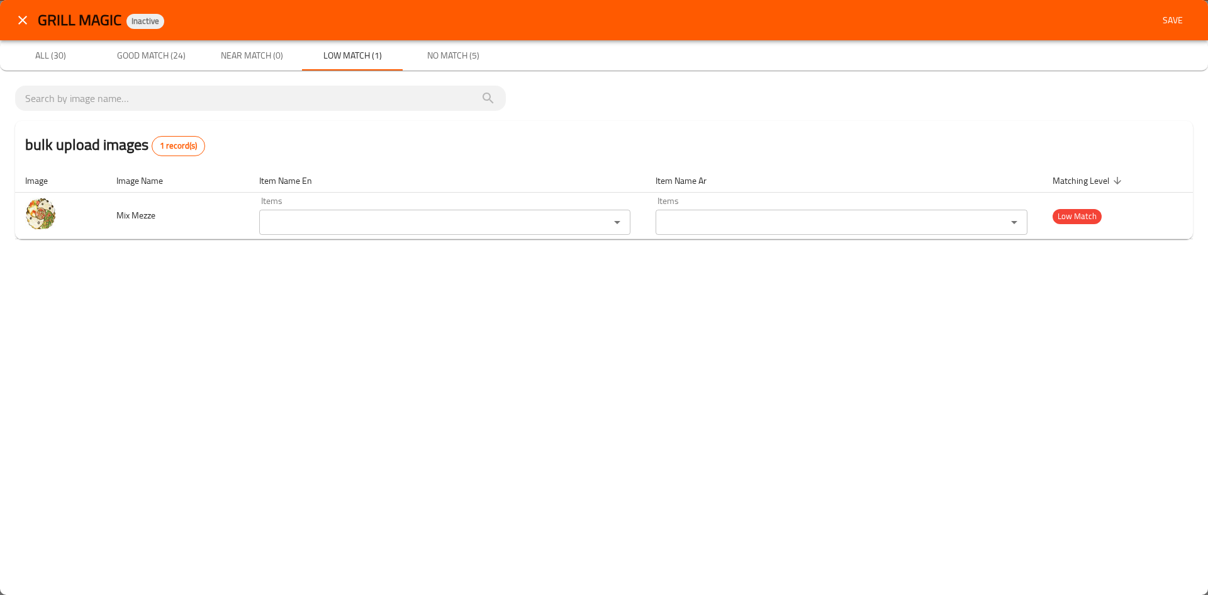
click at [179, 308] on div "GRILL MAGIC Inactive Save All (30) Good Match (24) Near Match (0) Low Match (1)…" at bounding box center [604, 297] width 1208 height 595
click at [1173, 16] on span "Save" at bounding box center [1173, 21] width 30 height 16
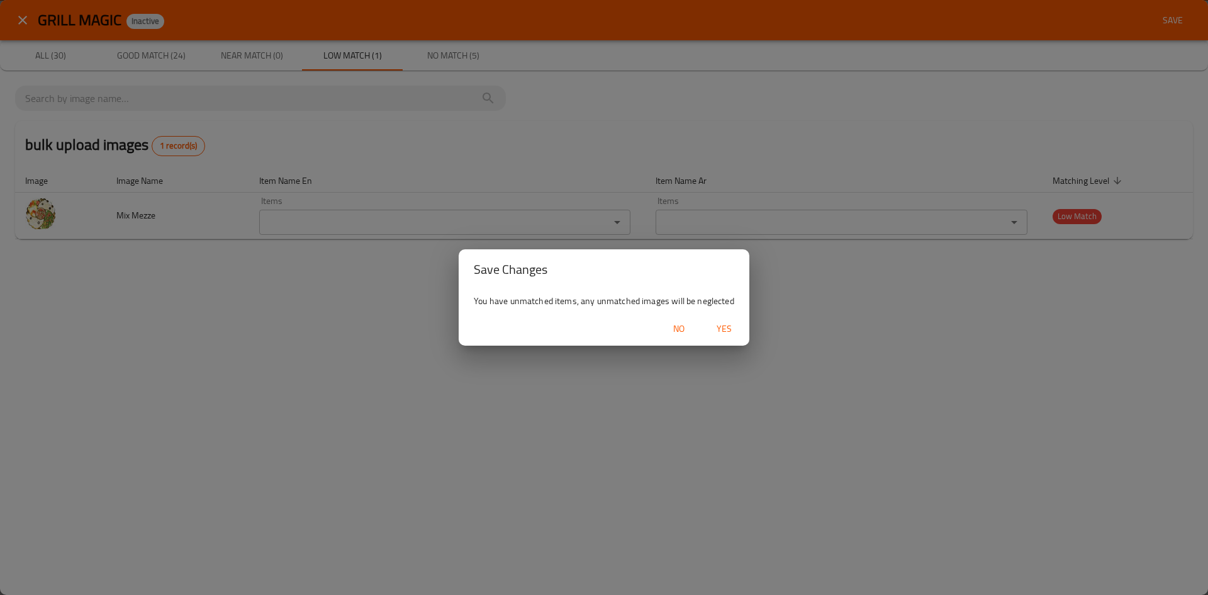
click at [721, 332] on span "Yes" at bounding box center [724, 329] width 30 height 16
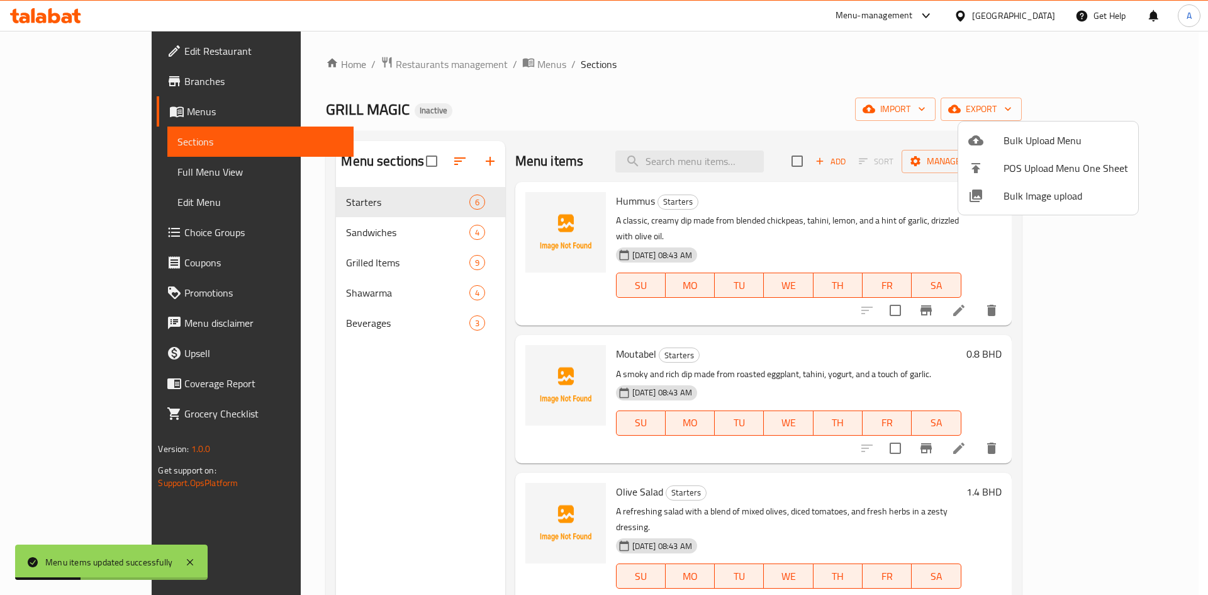
click at [743, 38] on div at bounding box center [604, 297] width 1208 height 595
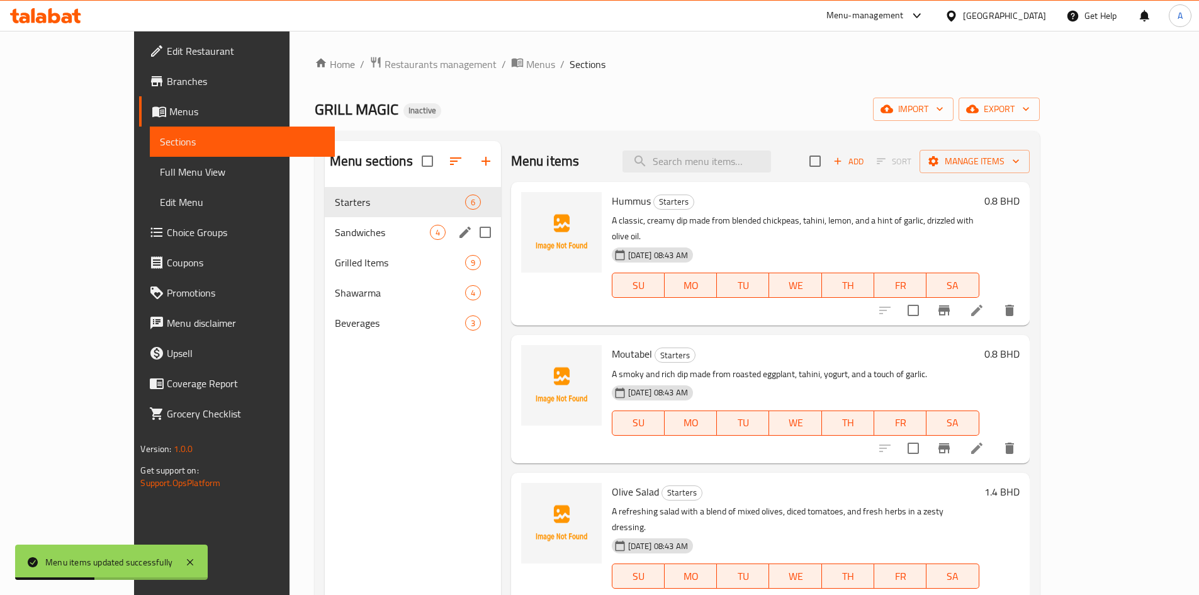
click at [335, 232] on span "Sandwiches" at bounding box center [382, 232] width 95 height 15
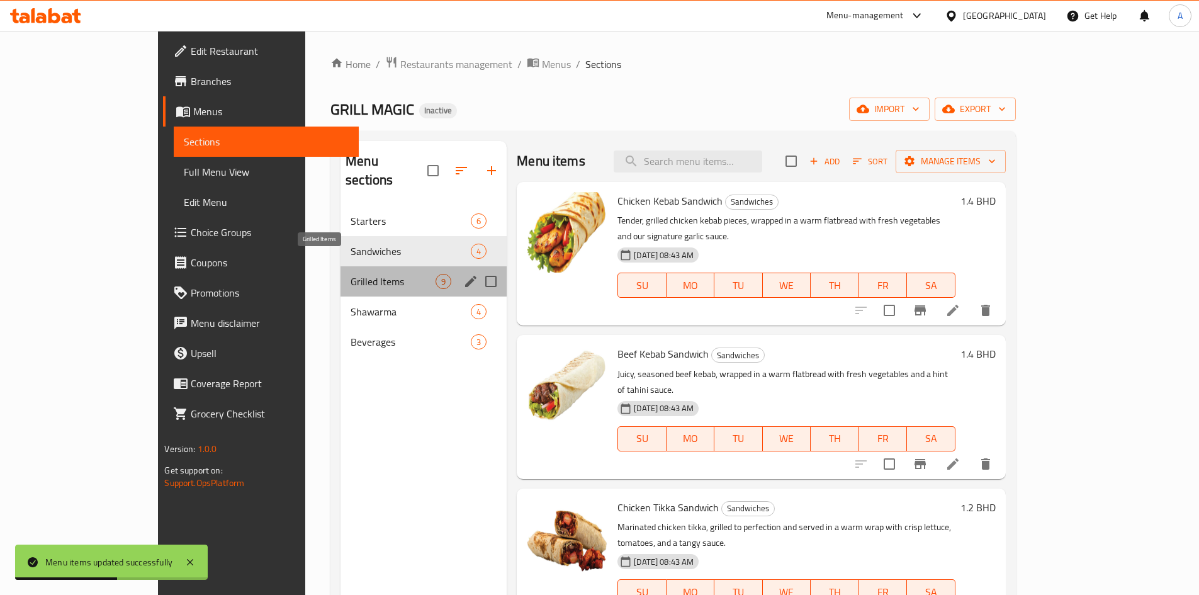
click at [351, 274] on span "Grilled Items" at bounding box center [393, 281] width 85 height 15
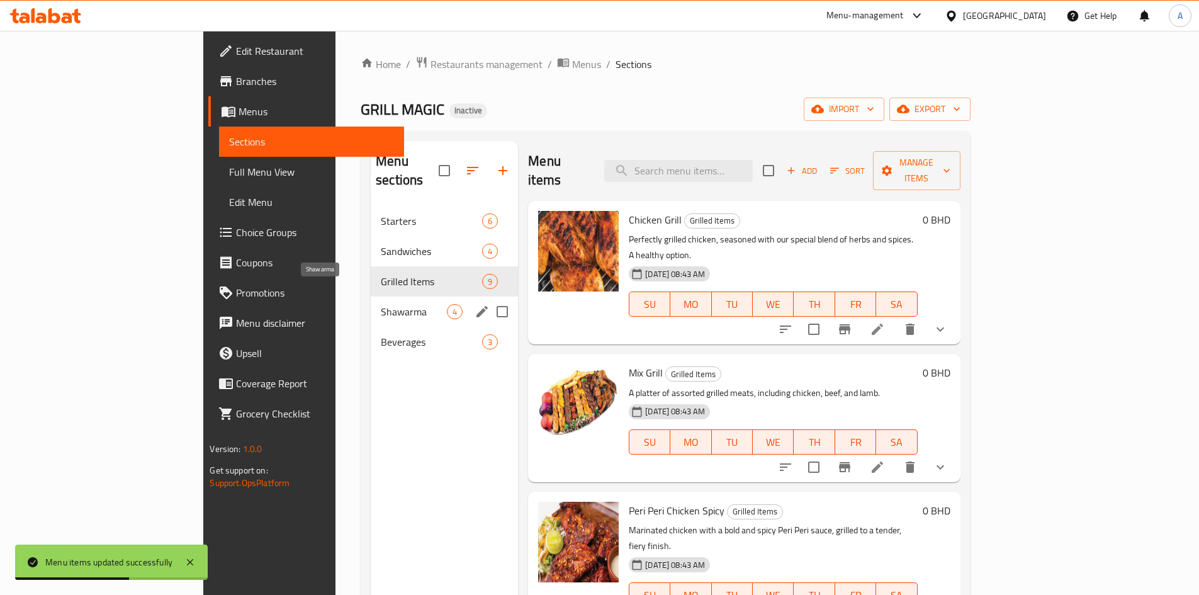
click at [381, 304] on span "Shawarma" at bounding box center [414, 311] width 66 height 15
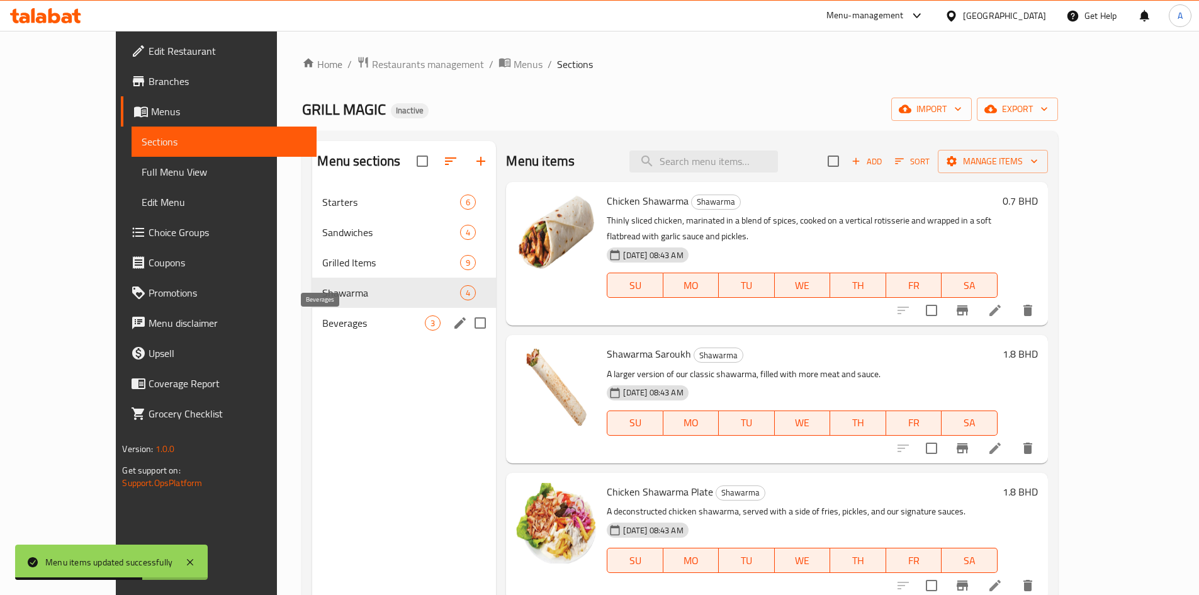
click at [322, 324] on span "Beverages" at bounding box center [373, 322] width 103 height 15
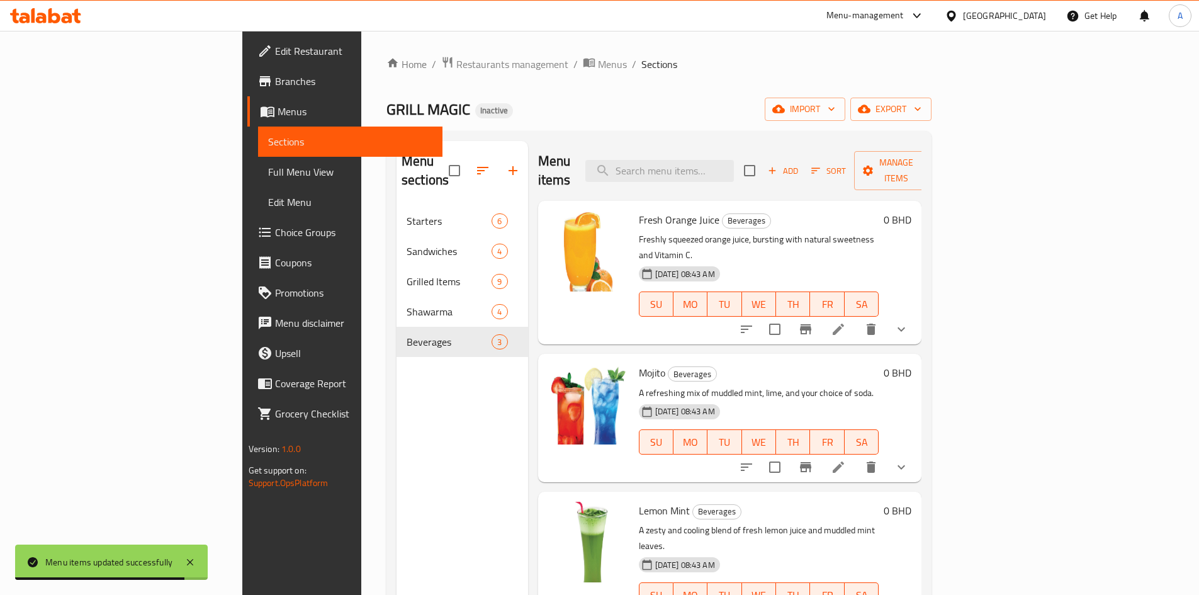
click at [268, 175] on span "Full Menu View" at bounding box center [350, 171] width 164 height 15
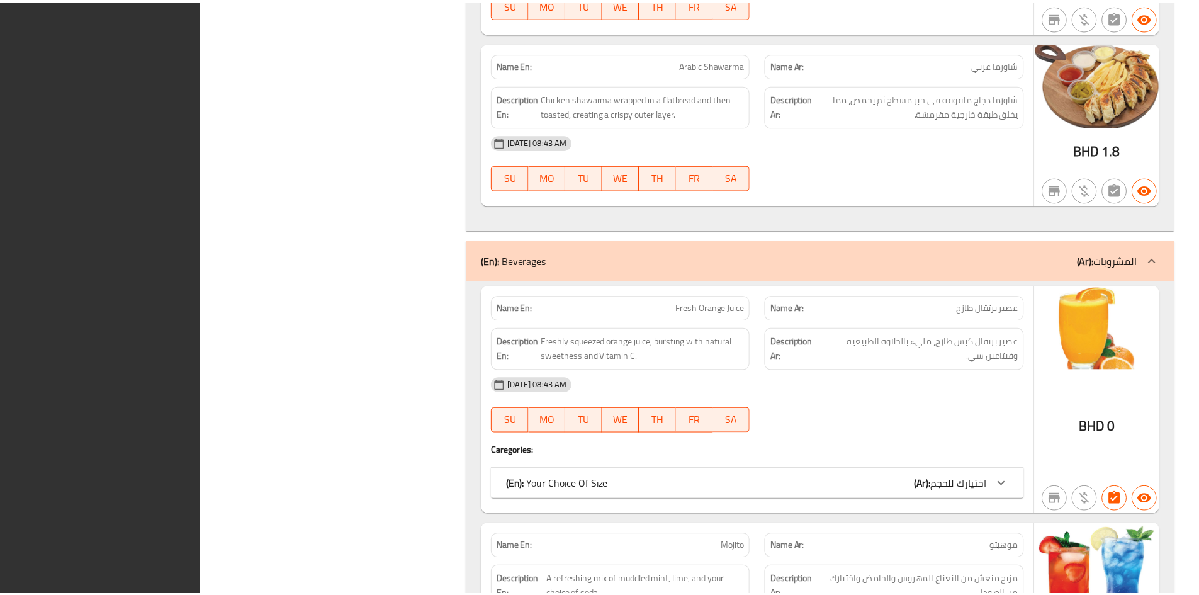
scroll to position [5114, 0]
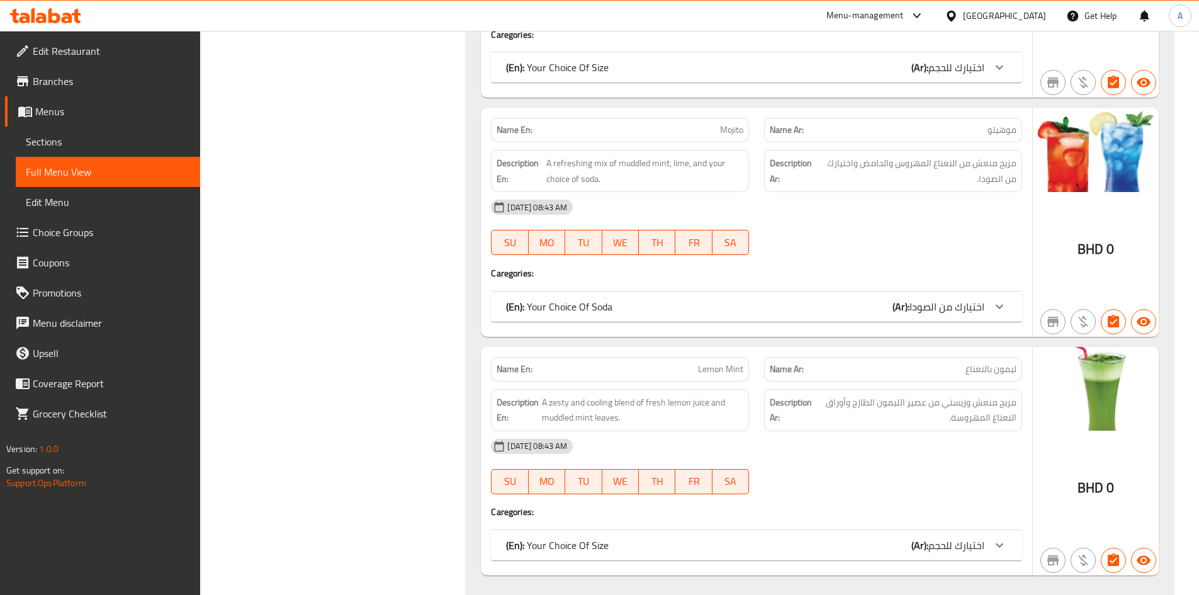
click at [963, 12] on div at bounding box center [954, 16] width 18 height 14
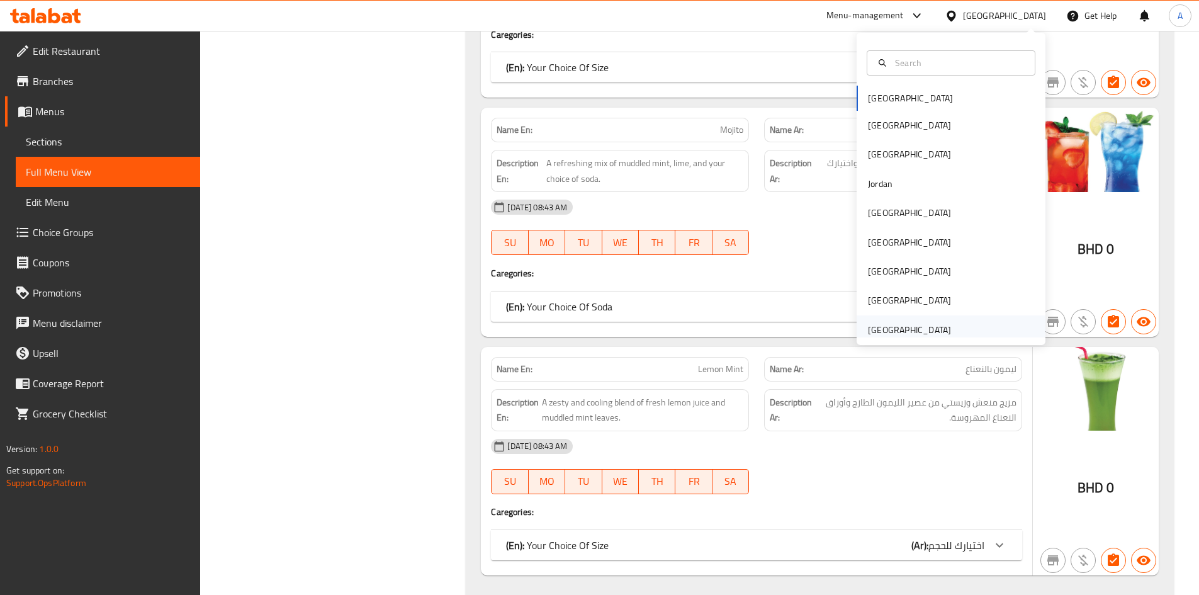
click at [883, 328] on div "[GEOGRAPHIC_DATA]" at bounding box center [909, 330] width 83 height 14
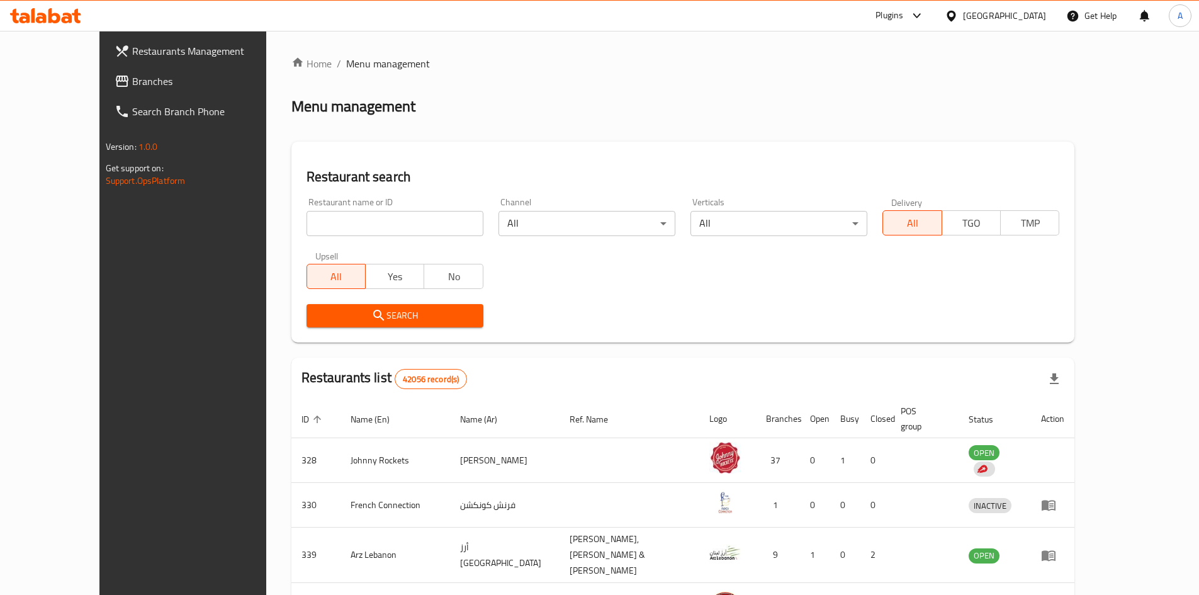
click at [132, 77] on span "Branches" at bounding box center [210, 81] width 157 height 15
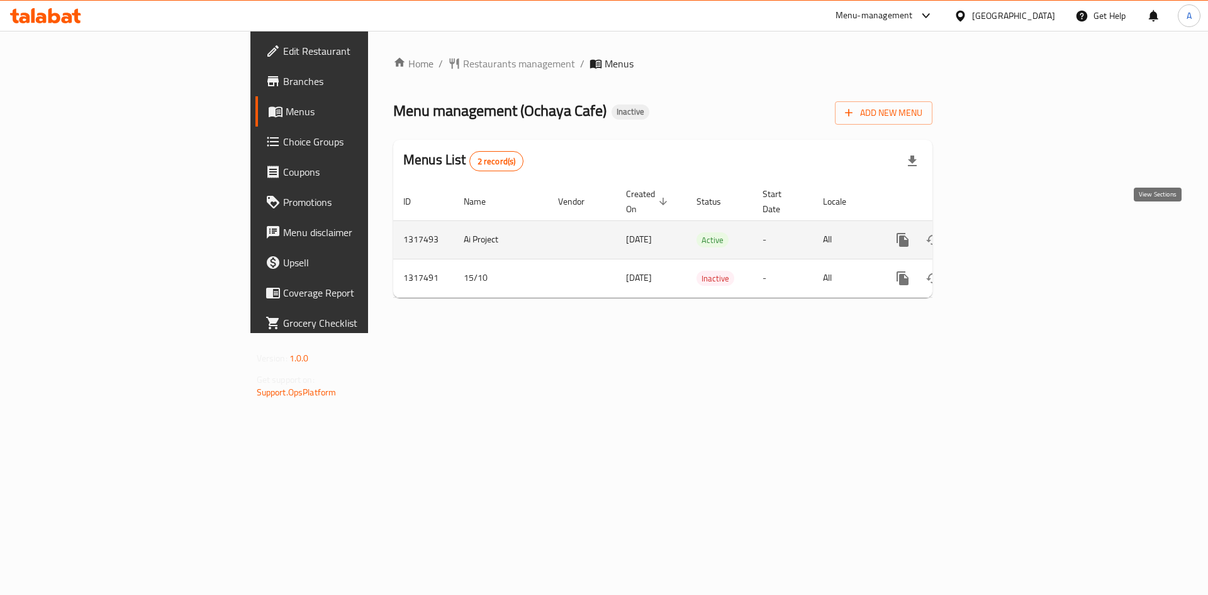
click at [1001, 232] on icon "enhanced table" at bounding box center [993, 239] width 15 height 15
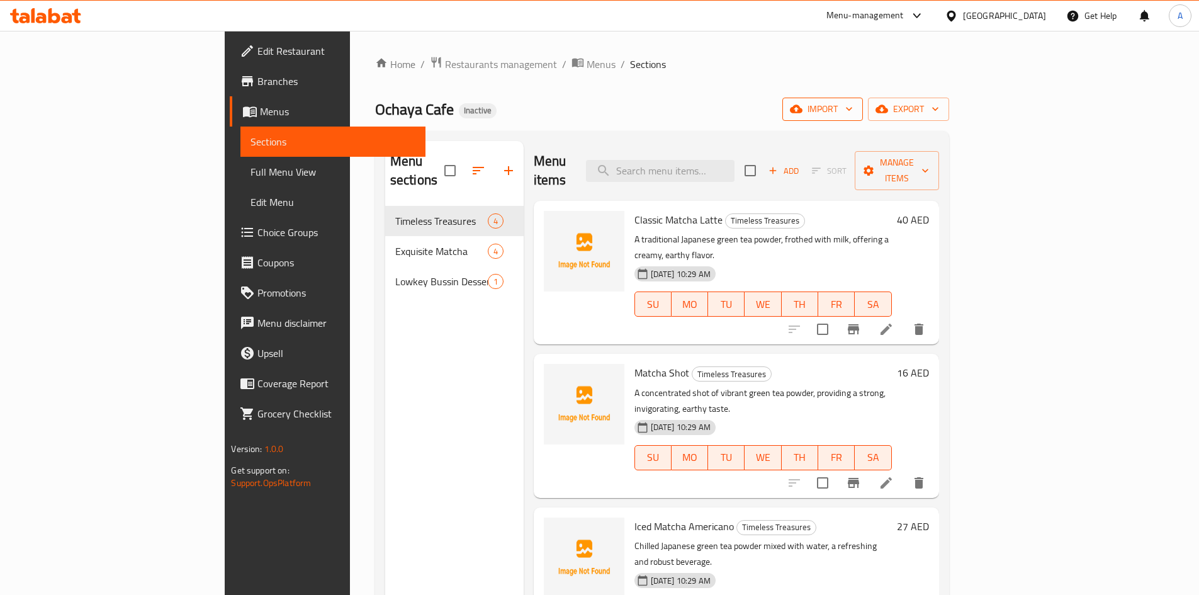
click at [853, 115] on span "import" at bounding box center [822, 109] width 60 height 16
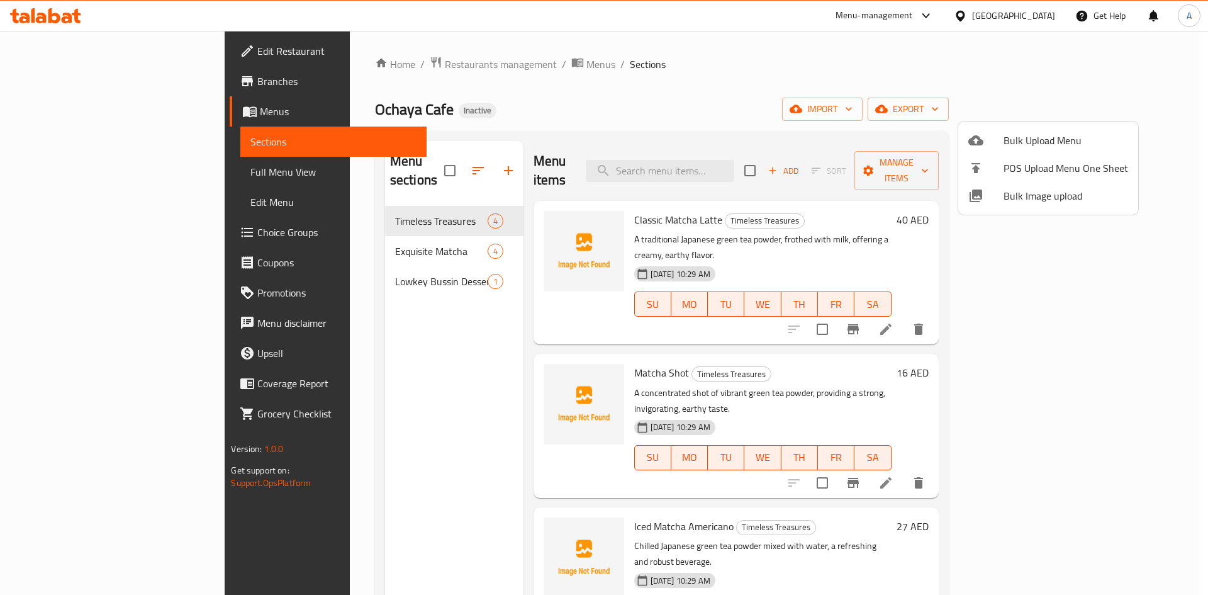
click at [988, 196] on div at bounding box center [985, 195] width 35 height 15
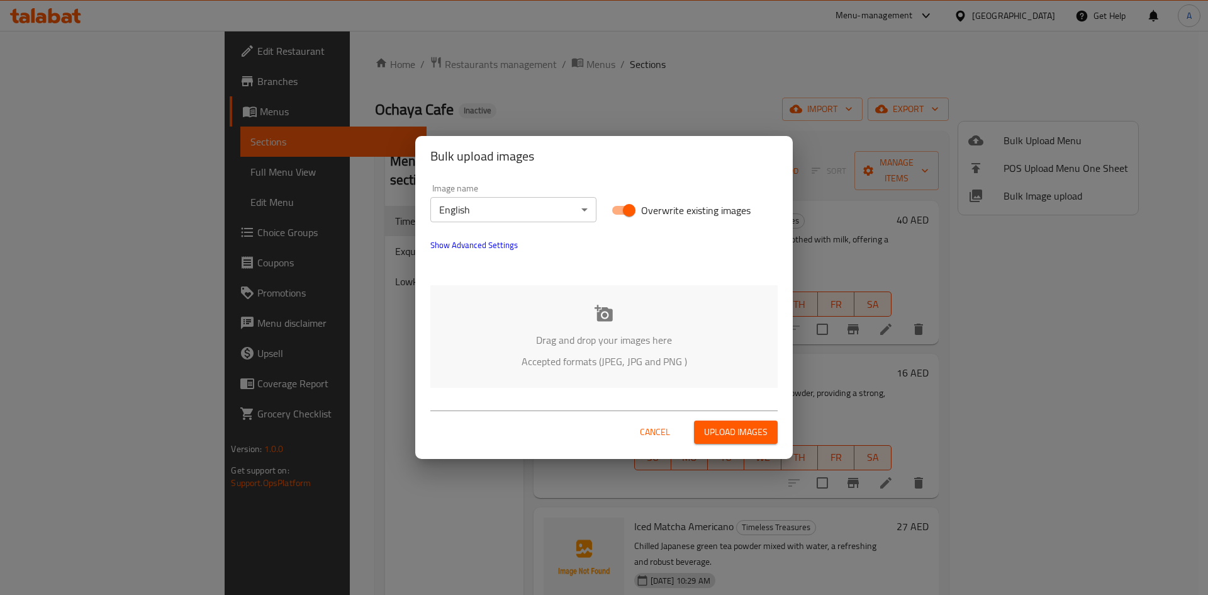
click at [604, 321] on icon at bounding box center [604, 313] width 18 height 16
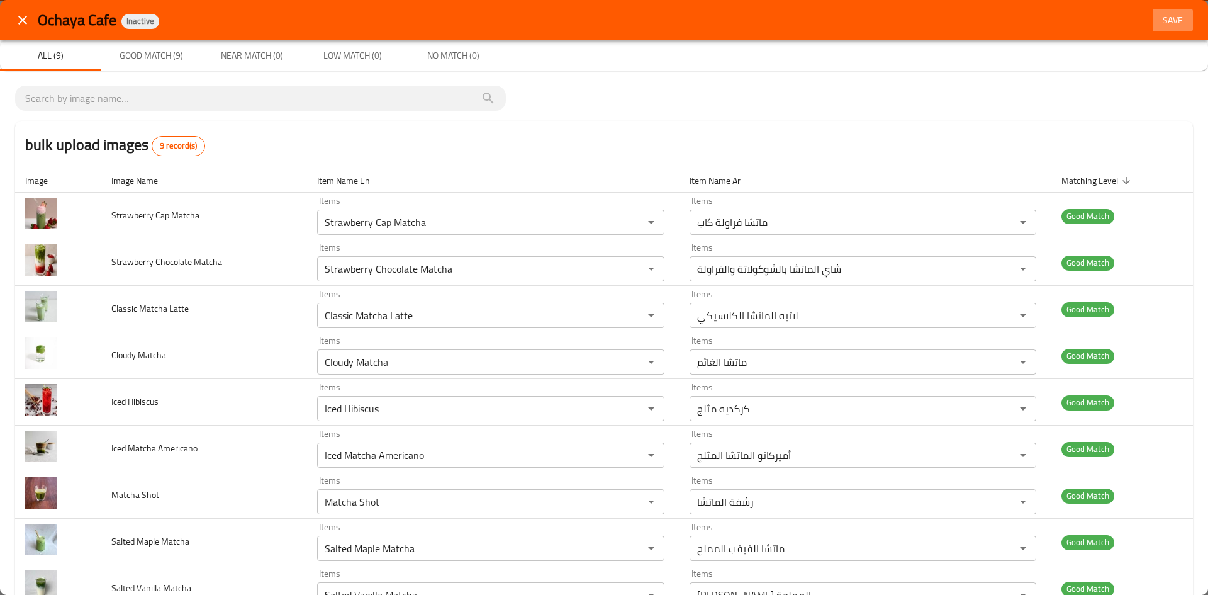
click at [1171, 20] on span "Save" at bounding box center [1173, 21] width 30 height 16
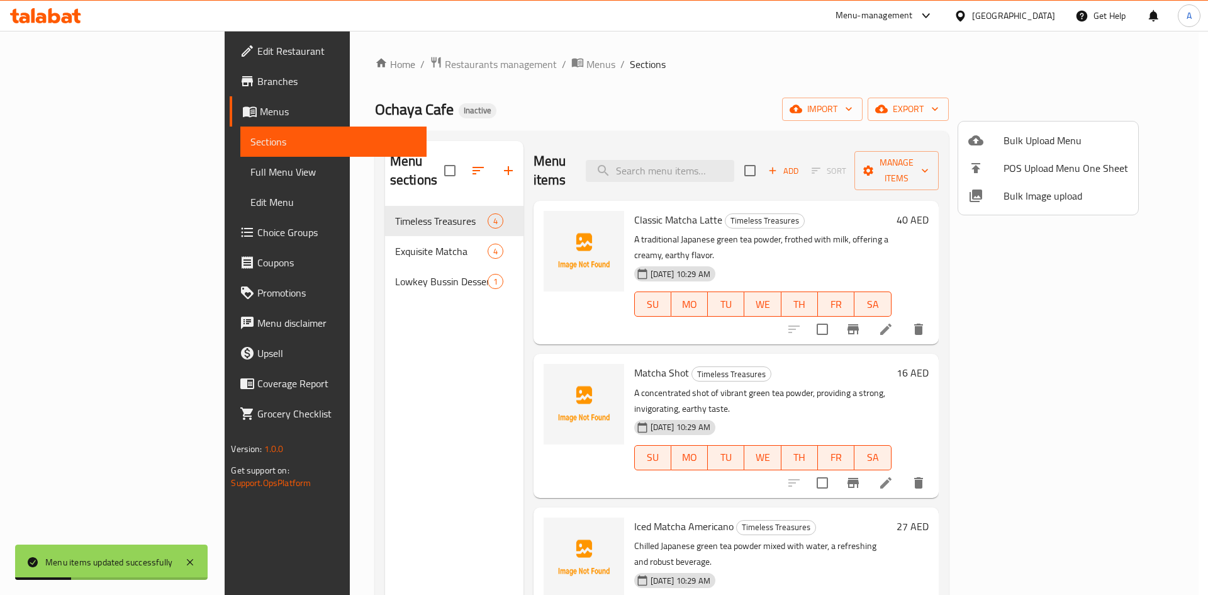
click at [760, 83] on div at bounding box center [604, 297] width 1208 height 595
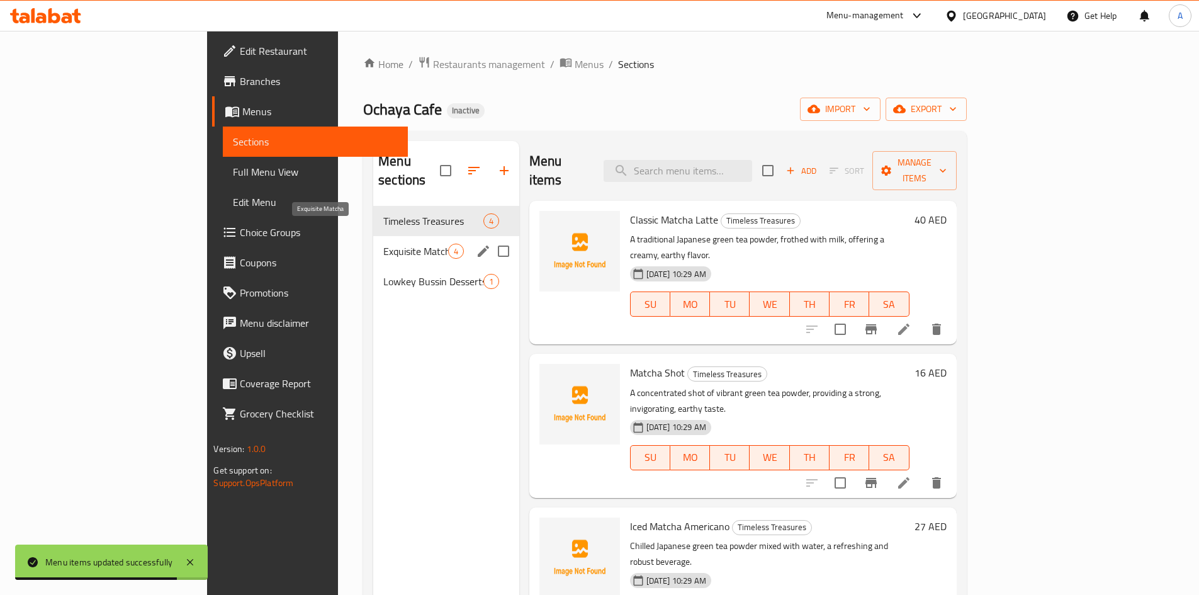
click at [383, 244] on span "Exquisite Matcha" at bounding box center [415, 251] width 64 height 15
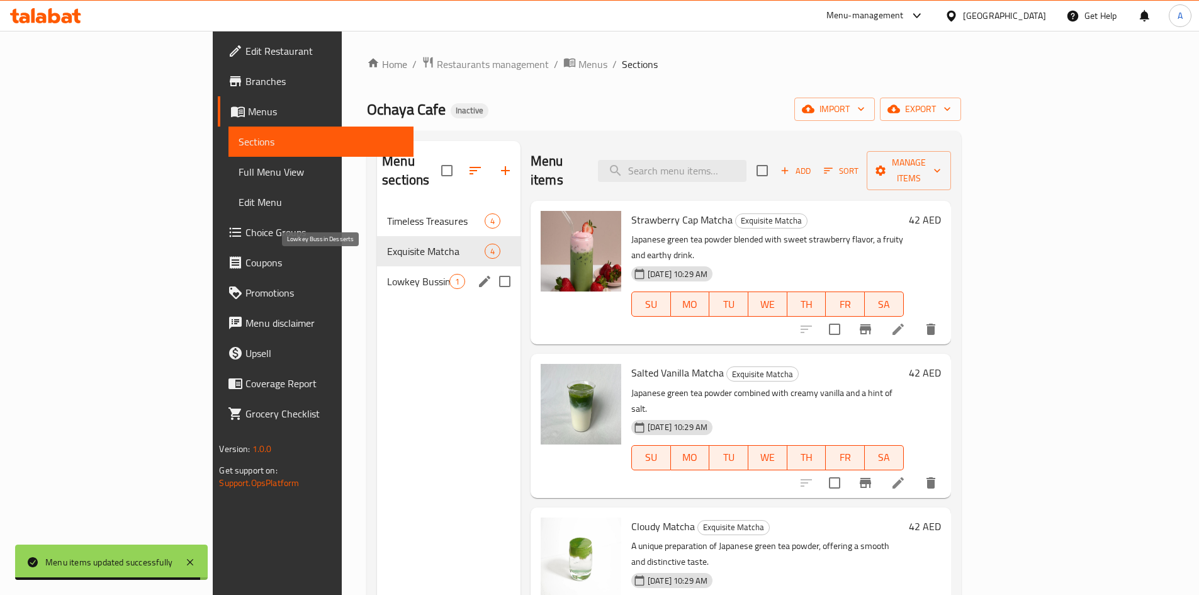
click at [387, 274] on span "Lowkey Bussin Desserts" at bounding box center [418, 281] width 62 height 15
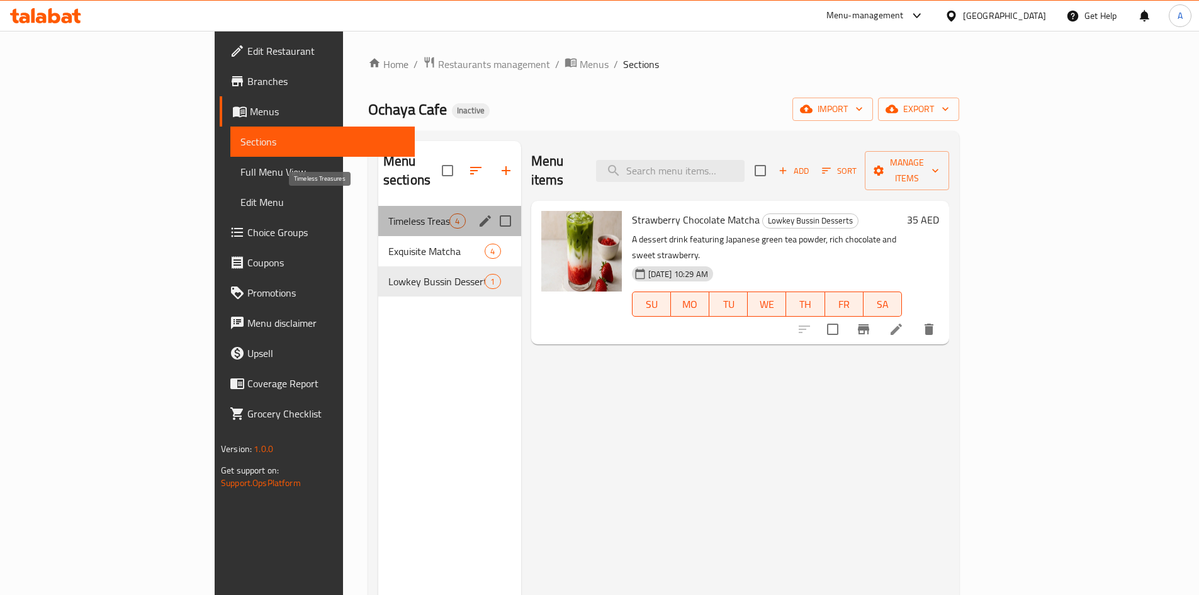
click at [388, 213] on span "Timeless Treasures" at bounding box center [419, 220] width 62 height 15
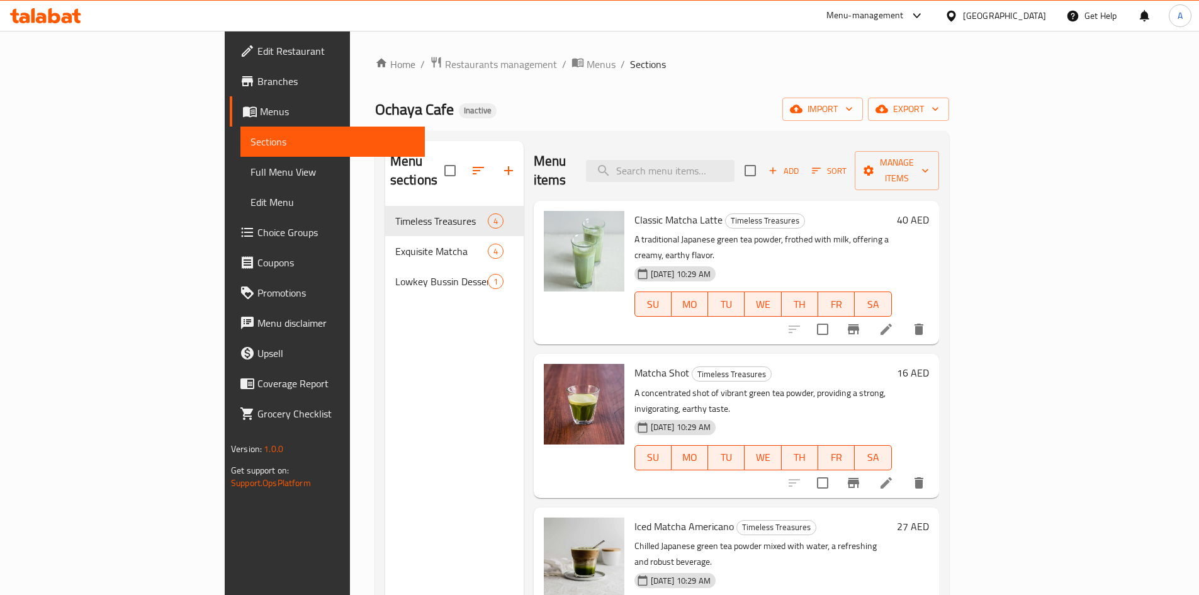
click at [250, 168] on span "Full Menu View" at bounding box center [332, 171] width 164 height 15
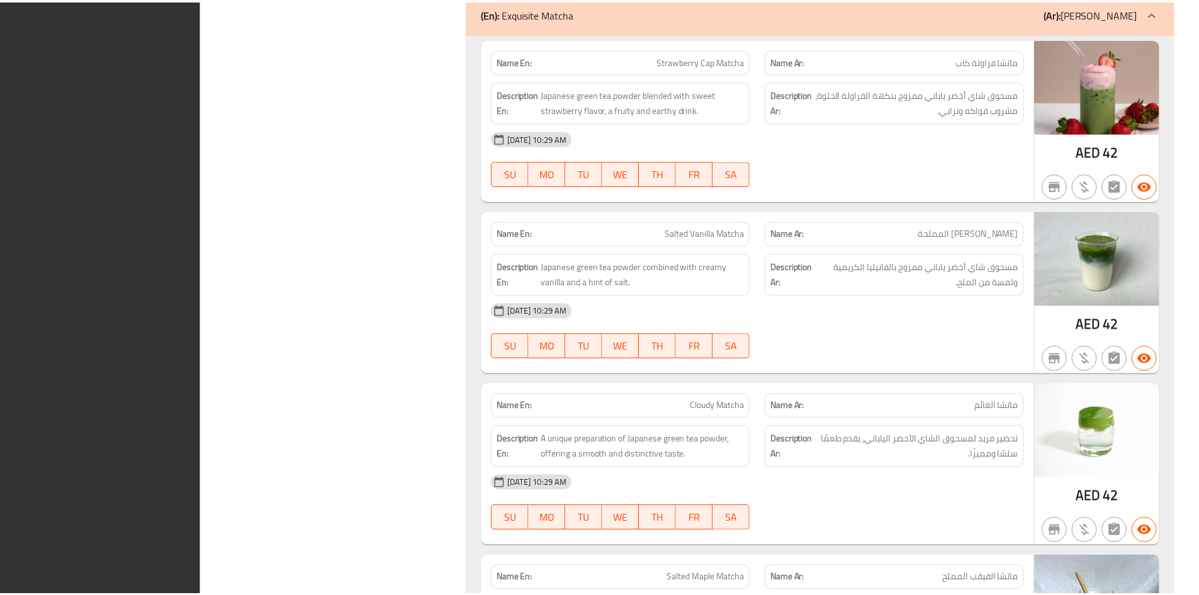
scroll to position [1353, 0]
